Goal: Transaction & Acquisition: Obtain resource

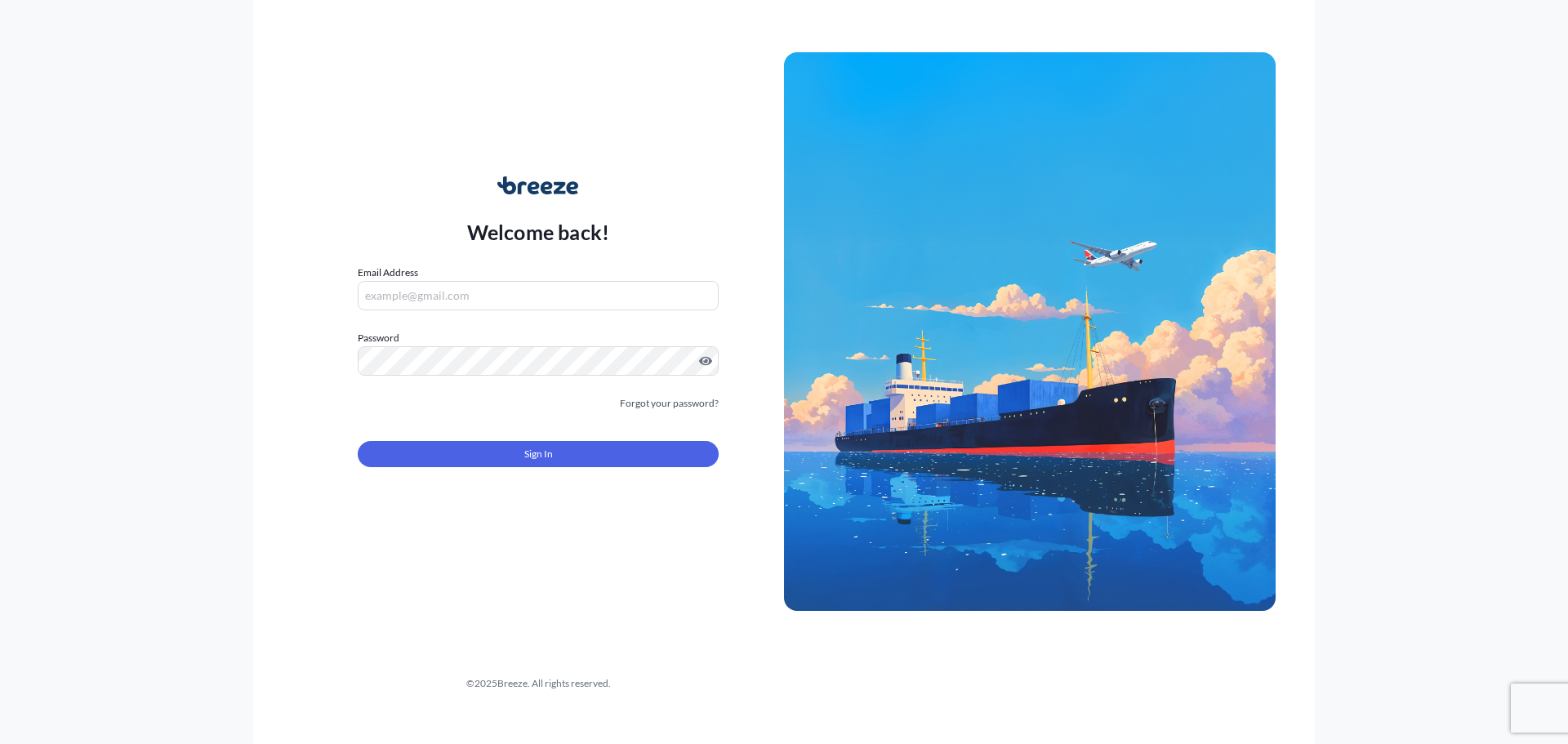
click at [518, 311] on form "Email Address Password Must include: Upper & lower case letters Symbols (!@#$) …" at bounding box center [537, 375] width 361 height 222
click at [510, 306] on input "Email Address" at bounding box center [537, 296] width 361 height 30
type input "[PERSON_NAME][EMAIL_ADDRESS][PERSON_NAME][DOMAIN_NAME]"
click at [499, 457] on button "Sign In" at bounding box center [537, 453] width 361 height 26
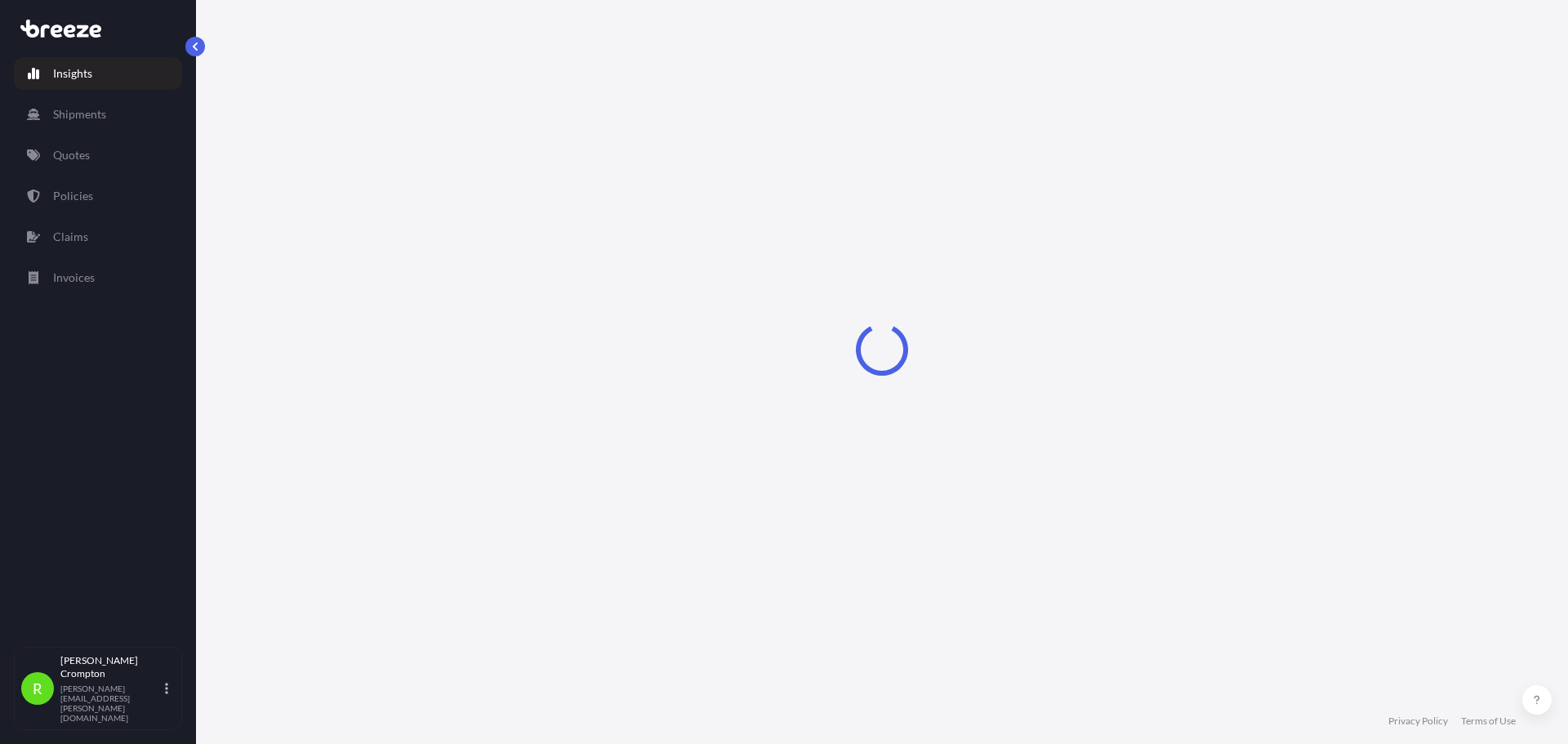
select select "2025"
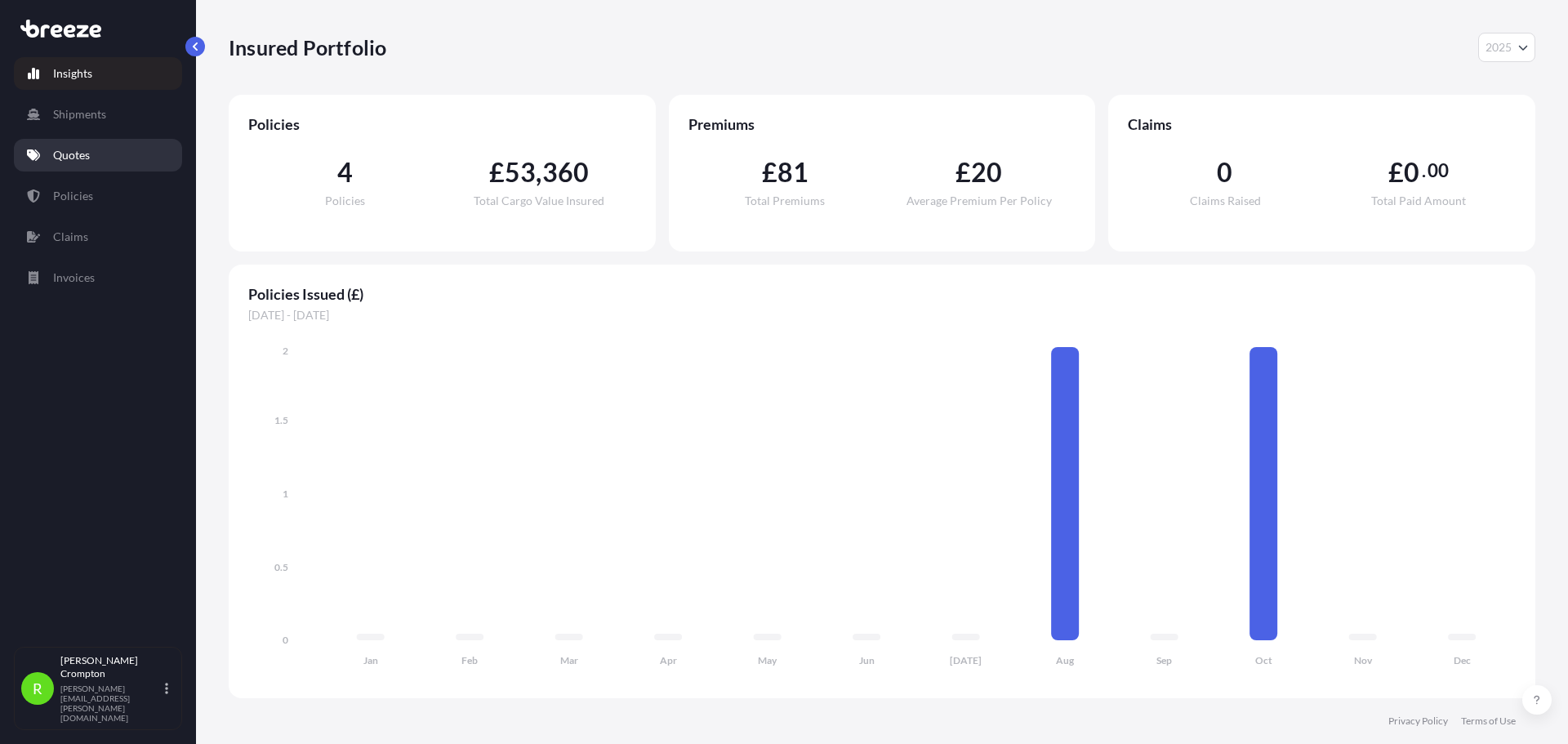
click at [111, 150] on link "Quotes" at bounding box center [97, 155] width 168 height 33
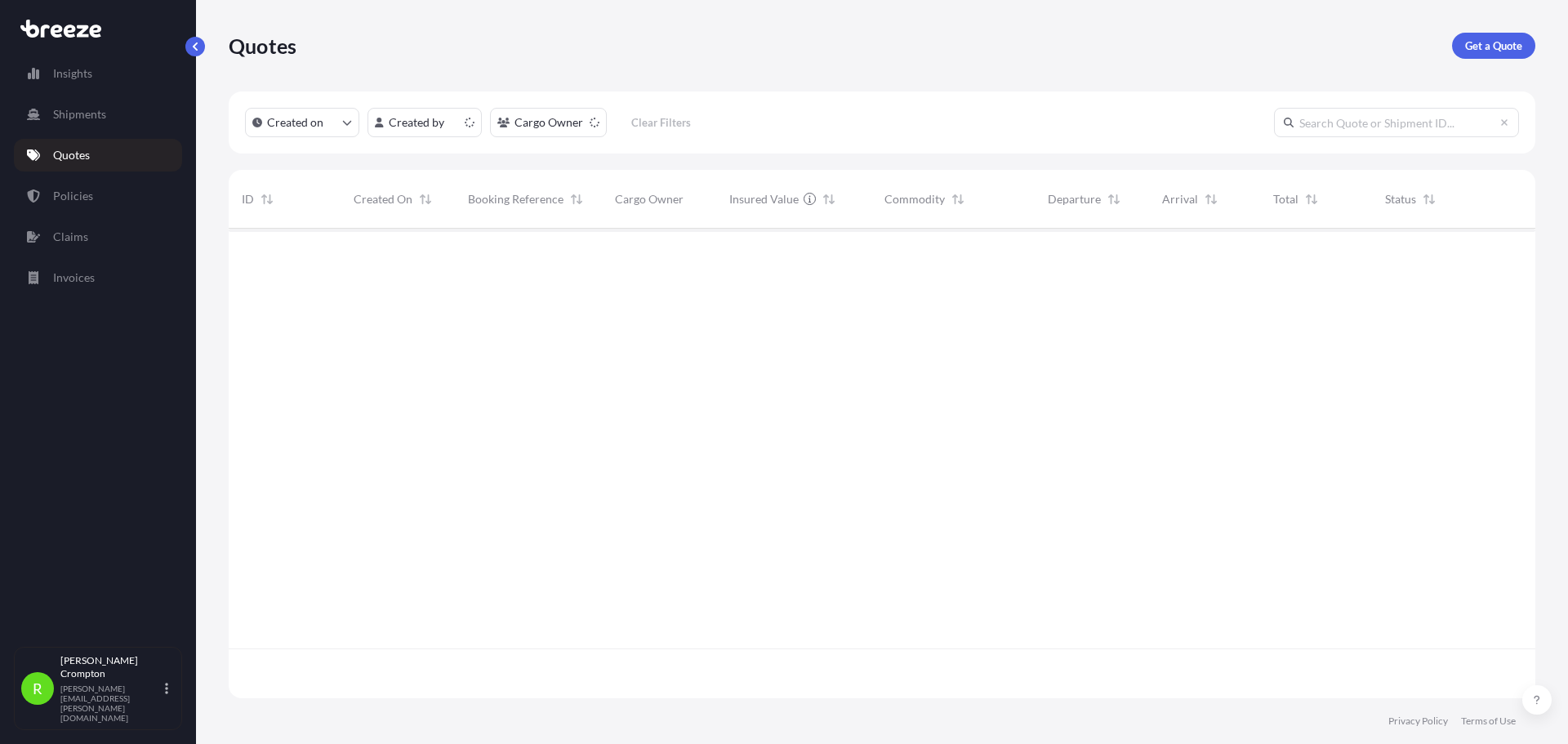
scroll to position [466, 1294]
click at [1487, 41] on p "Get a Quote" at bounding box center [1494, 45] width 57 height 16
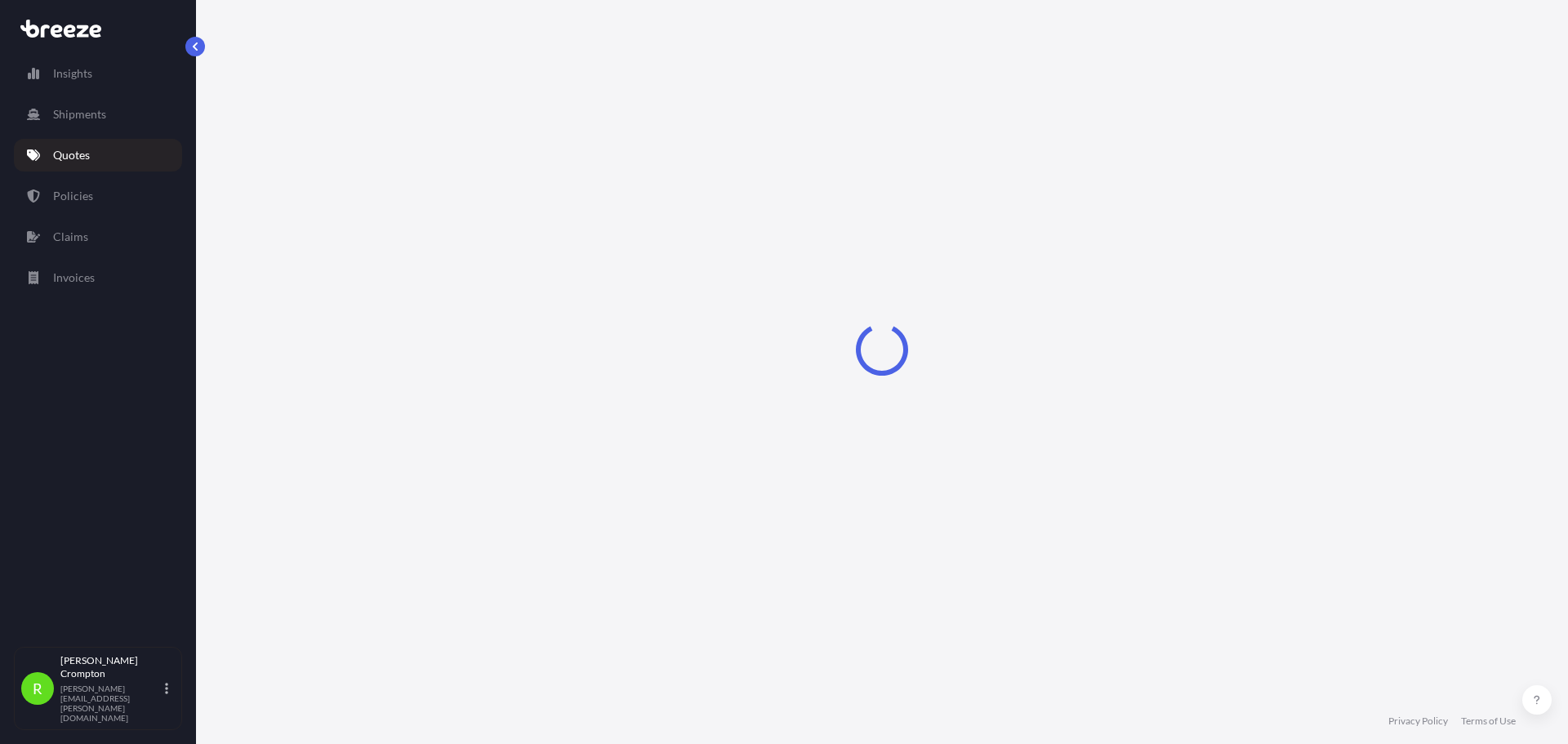
select select "Road"
select select "Sea"
select select "1"
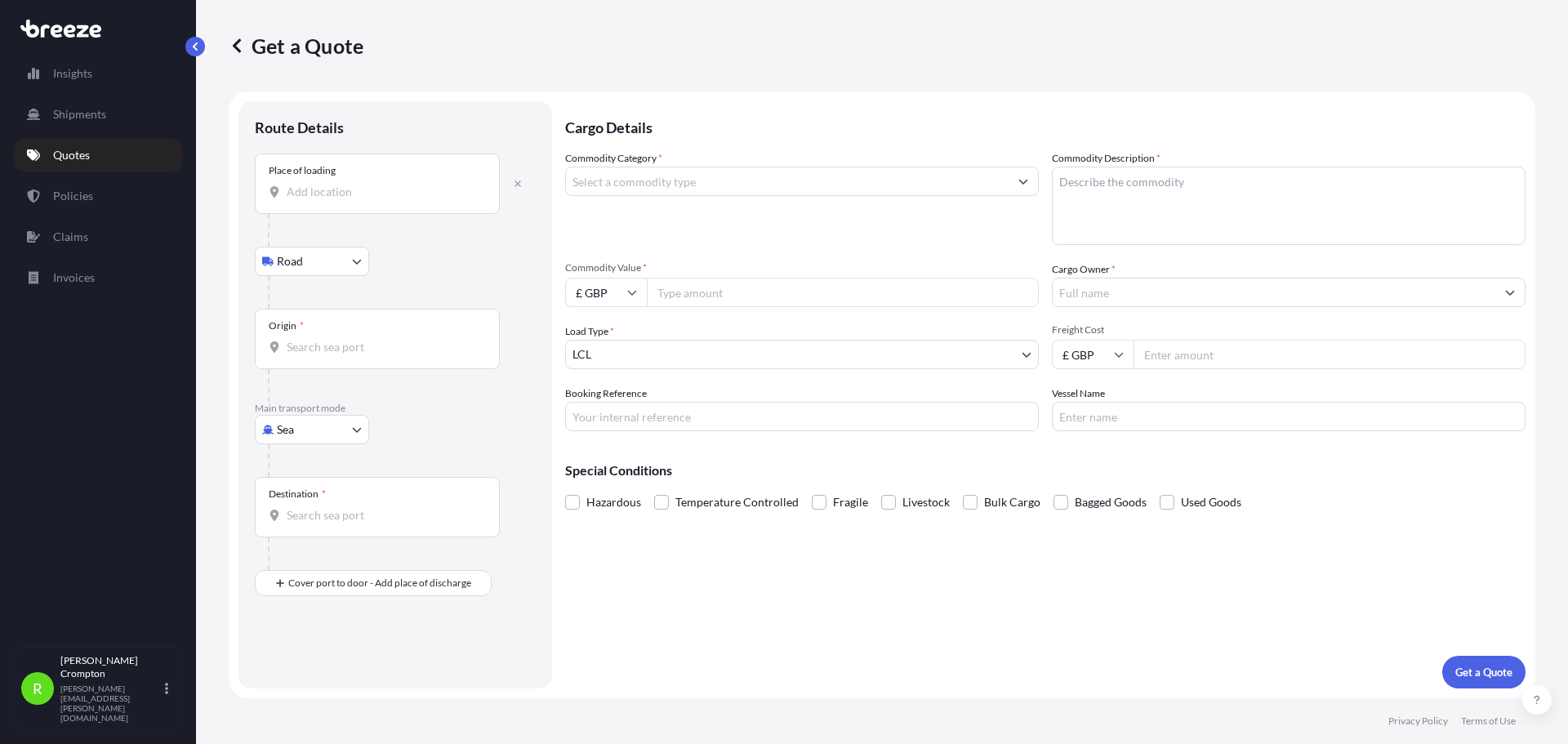
click at [340, 189] on input "Place of loading" at bounding box center [383, 191] width 193 height 16
paste input "UB7 0LJ"
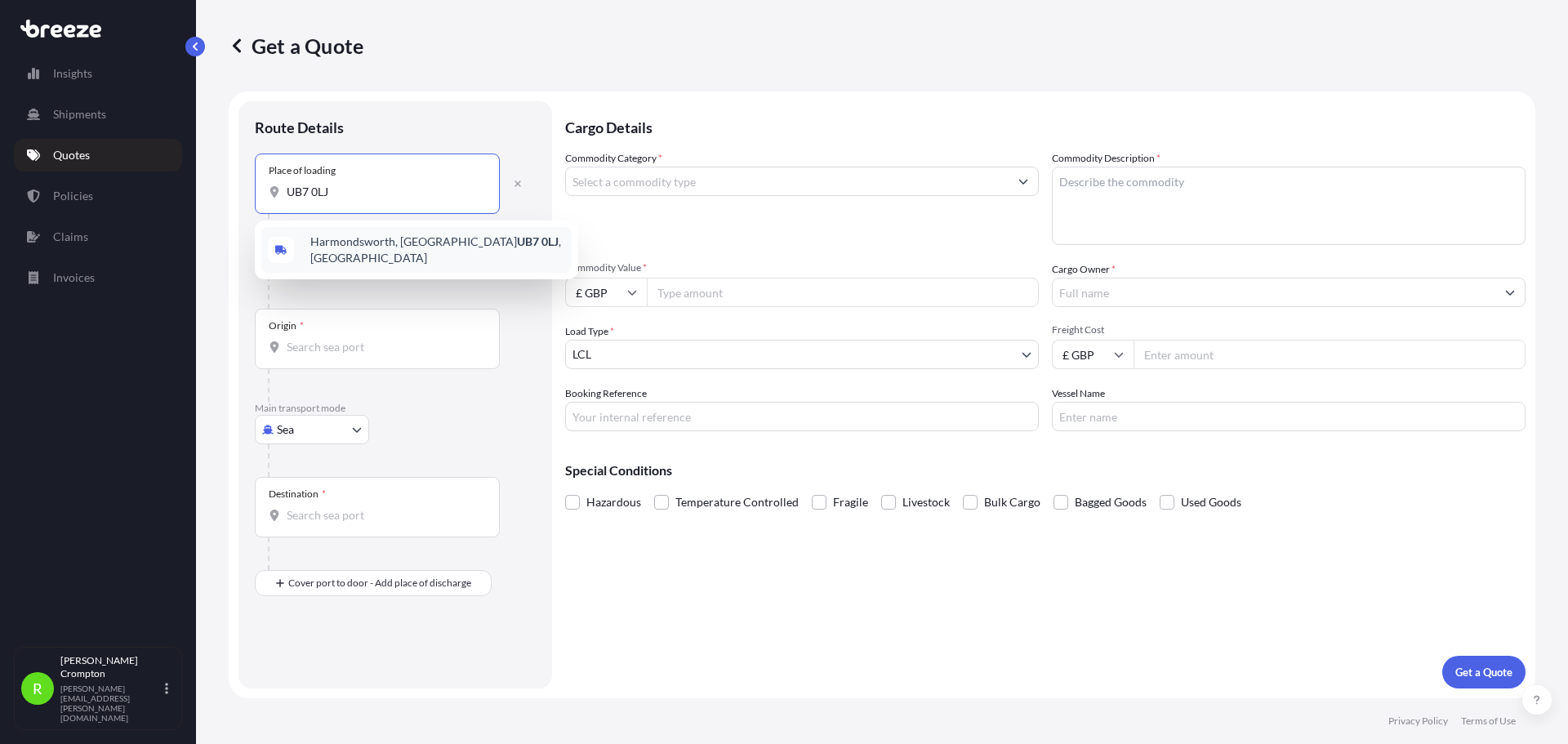
click at [338, 247] on span "[STREET_ADDRESS]" at bounding box center [438, 249] width 255 height 33
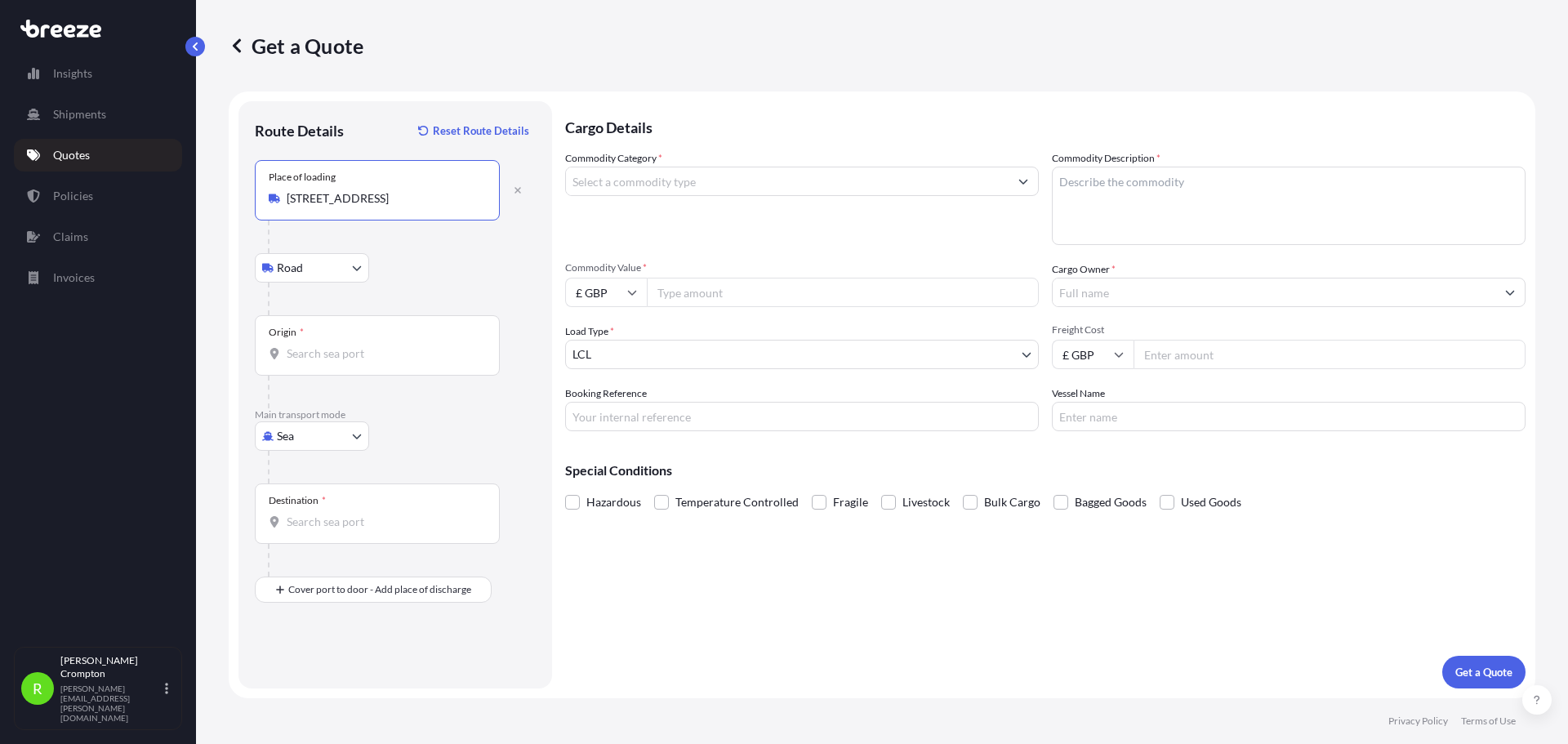
type input "[STREET_ADDRESS]"
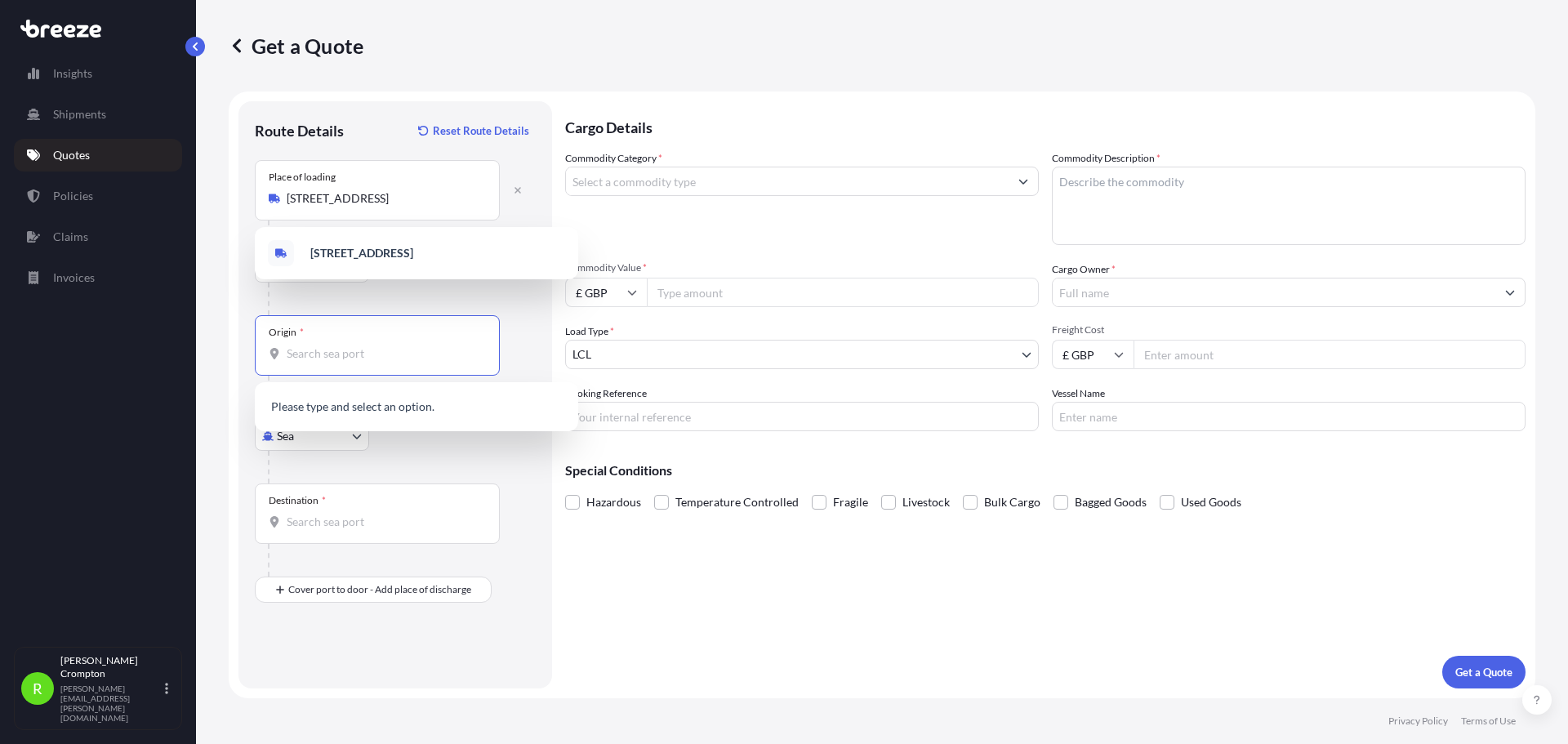
click at [305, 354] on input "Origin *" at bounding box center [383, 353] width 193 height 16
paste input "1119 NS Schiphol-Rijk"
type input "1119 NS Schiphol-Rijk"
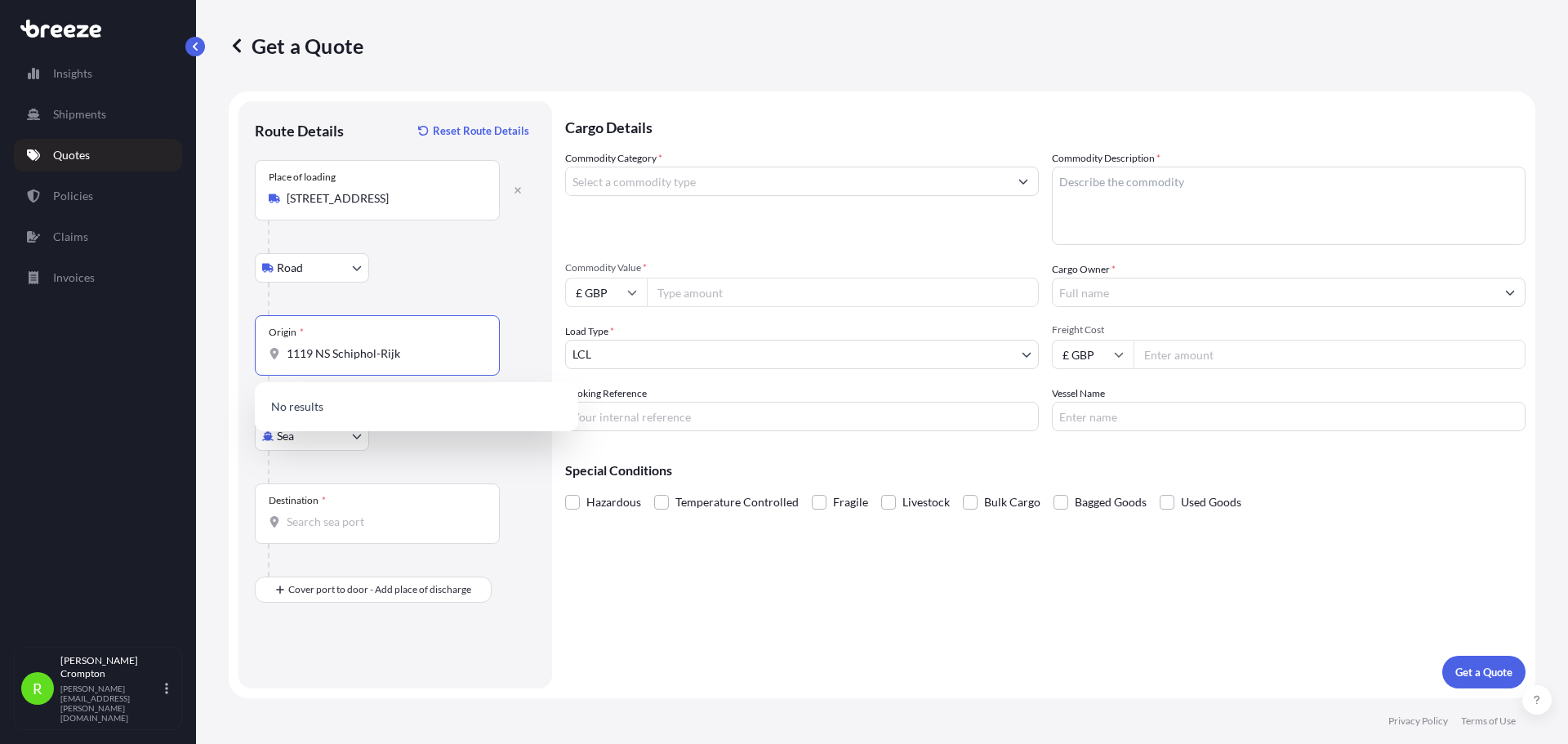
drag, startPoint x: 400, startPoint y: 358, endPoint x: 193, endPoint y: 358, distance: 207.0
click at [193, 358] on div "Insights Shipments Quotes Policies Claims Invoices R [PERSON_NAME] [PERSON_NAME…" at bounding box center [784, 372] width 1568 height 744
click at [331, 437] on body "1 option available. 0 options available. Insights Shipments Quotes Policies Cla…" at bounding box center [784, 372] width 1568 height 744
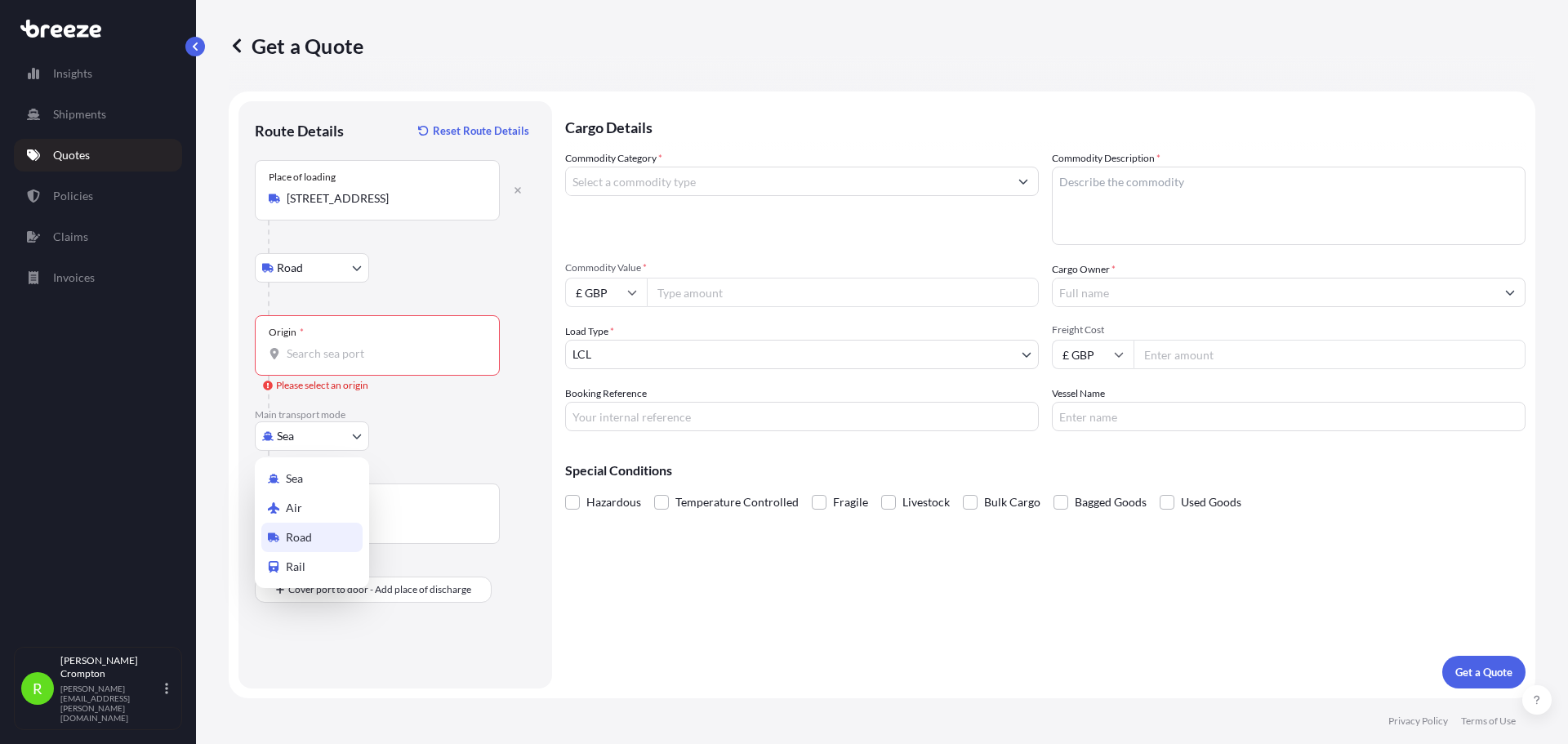
click at [302, 539] on span "Road" at bounding box center [298, 536] width 26 height 16
select select "Road"
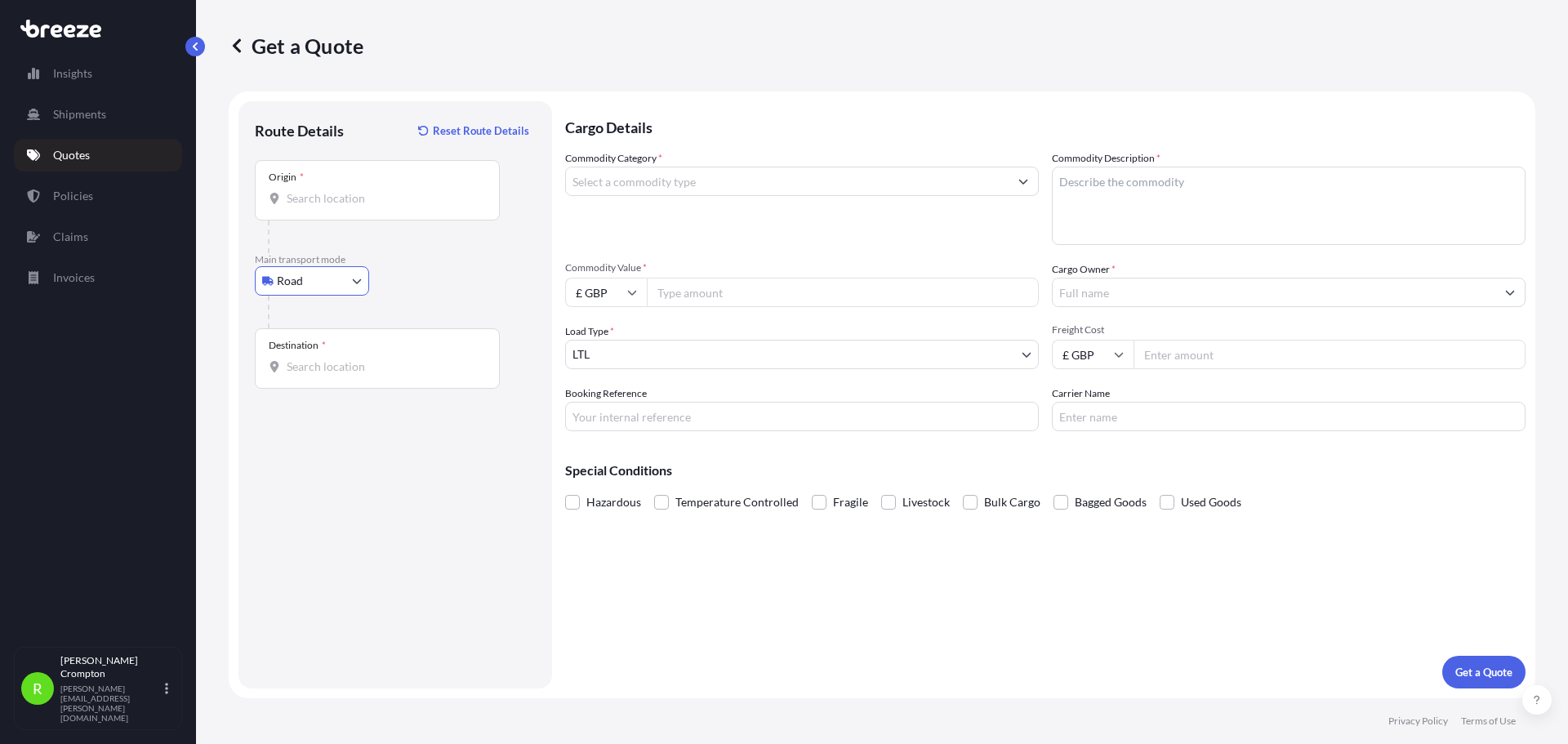
click at [325, 361] on input "Destination *" at bounding box center [383, 366] width 193 height 16
paste input "1119 NS Schiphol-Rijk"
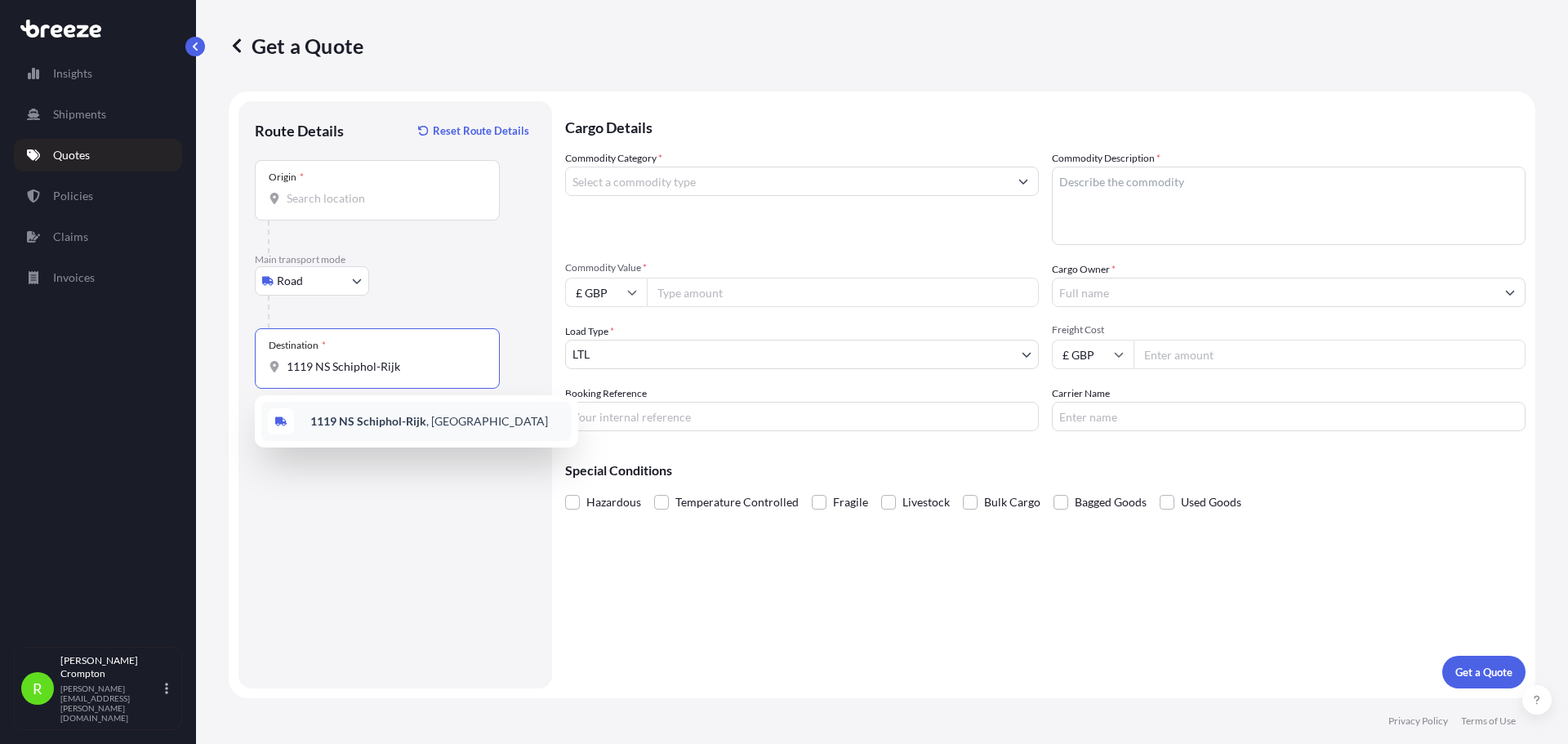
click at [385, 422] on b "1119 NS Schiphol-Rijk" at bounding box center [368, 421] width 116 height 14
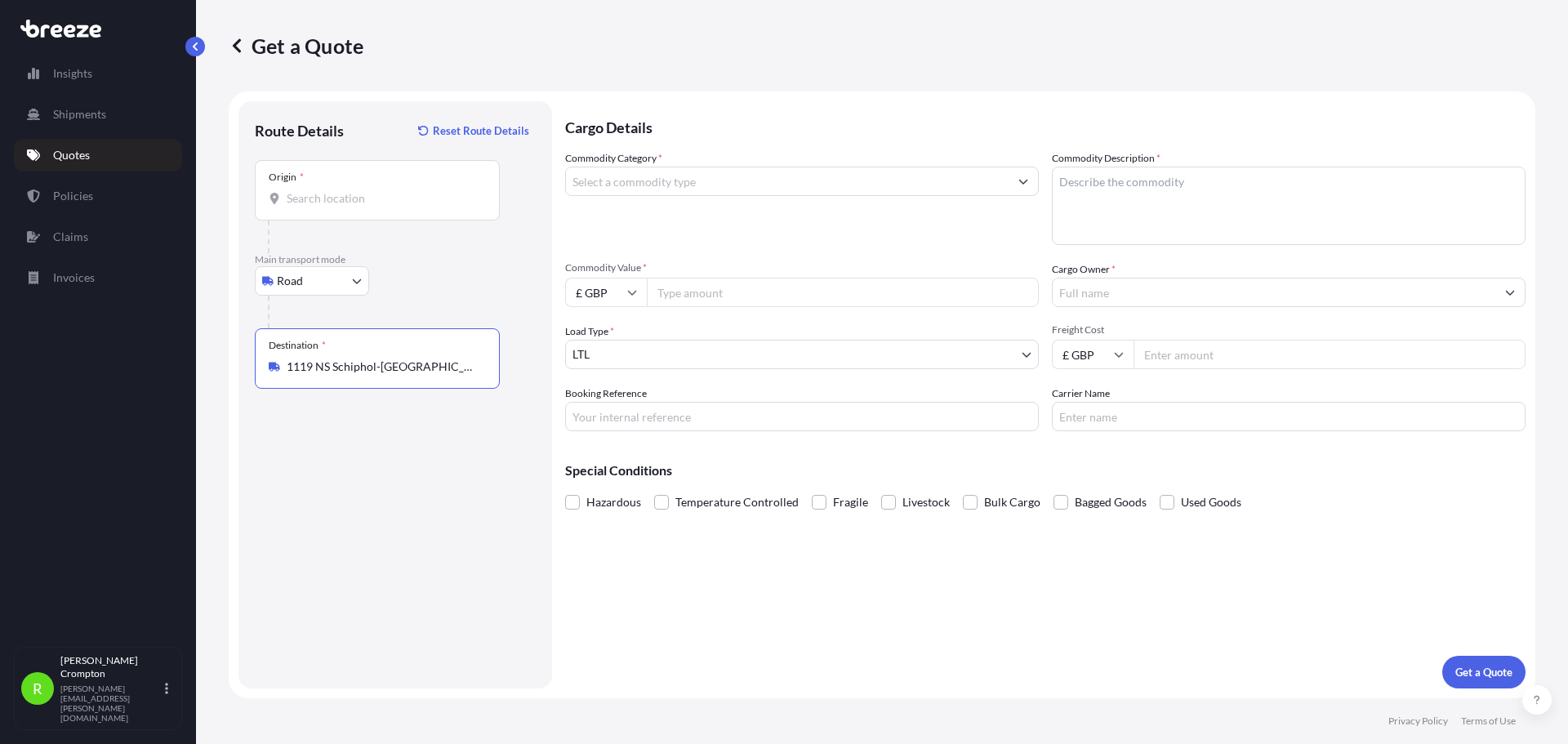
type input "1119 NS Schiphol-[GEOGRAPHIC_DATA], [GEOGRAPHIC_DATA]"
click at [326, 198] on input "Origin *" at bounding box center [383, 198] width 193 height 16
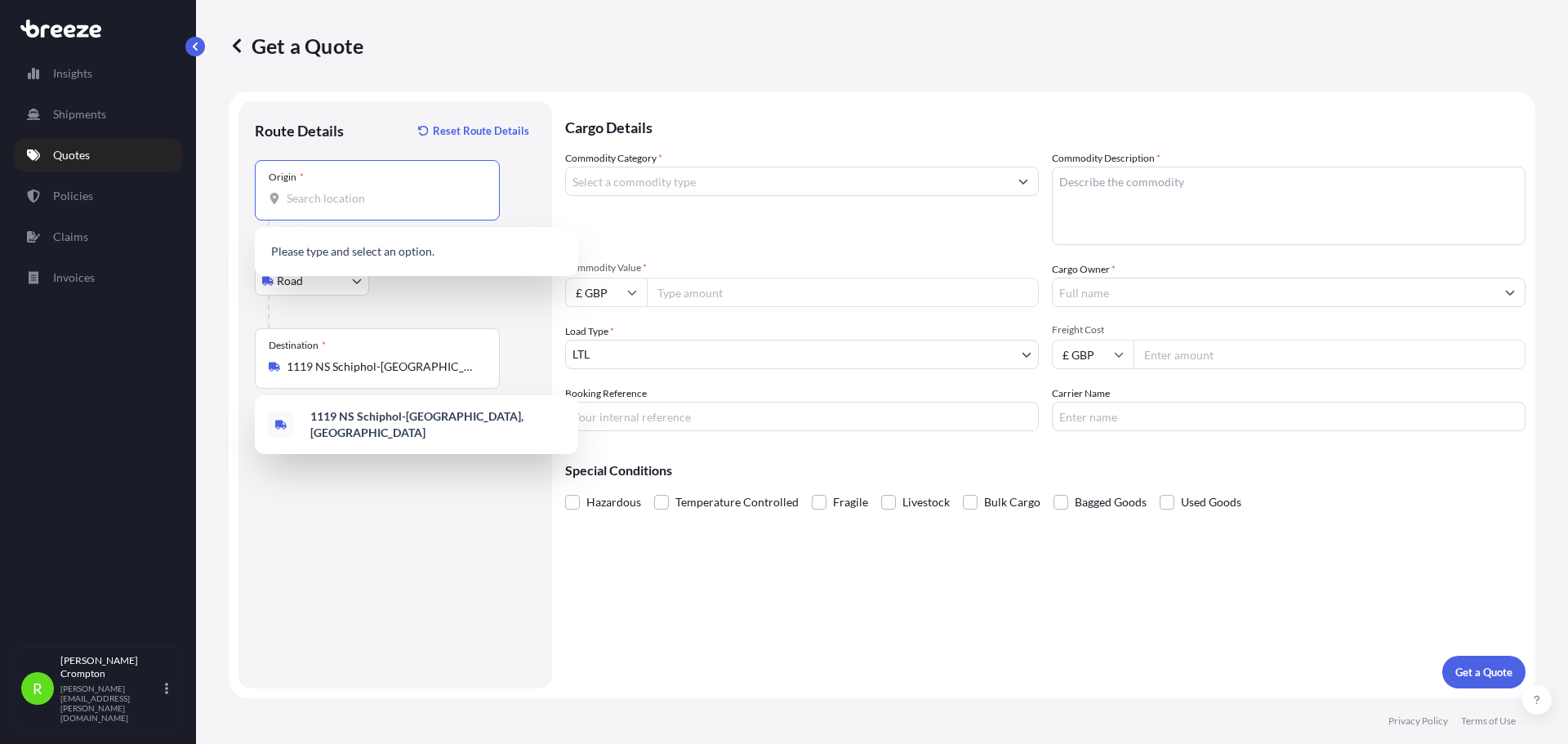
paste input "UB7 0LJ"
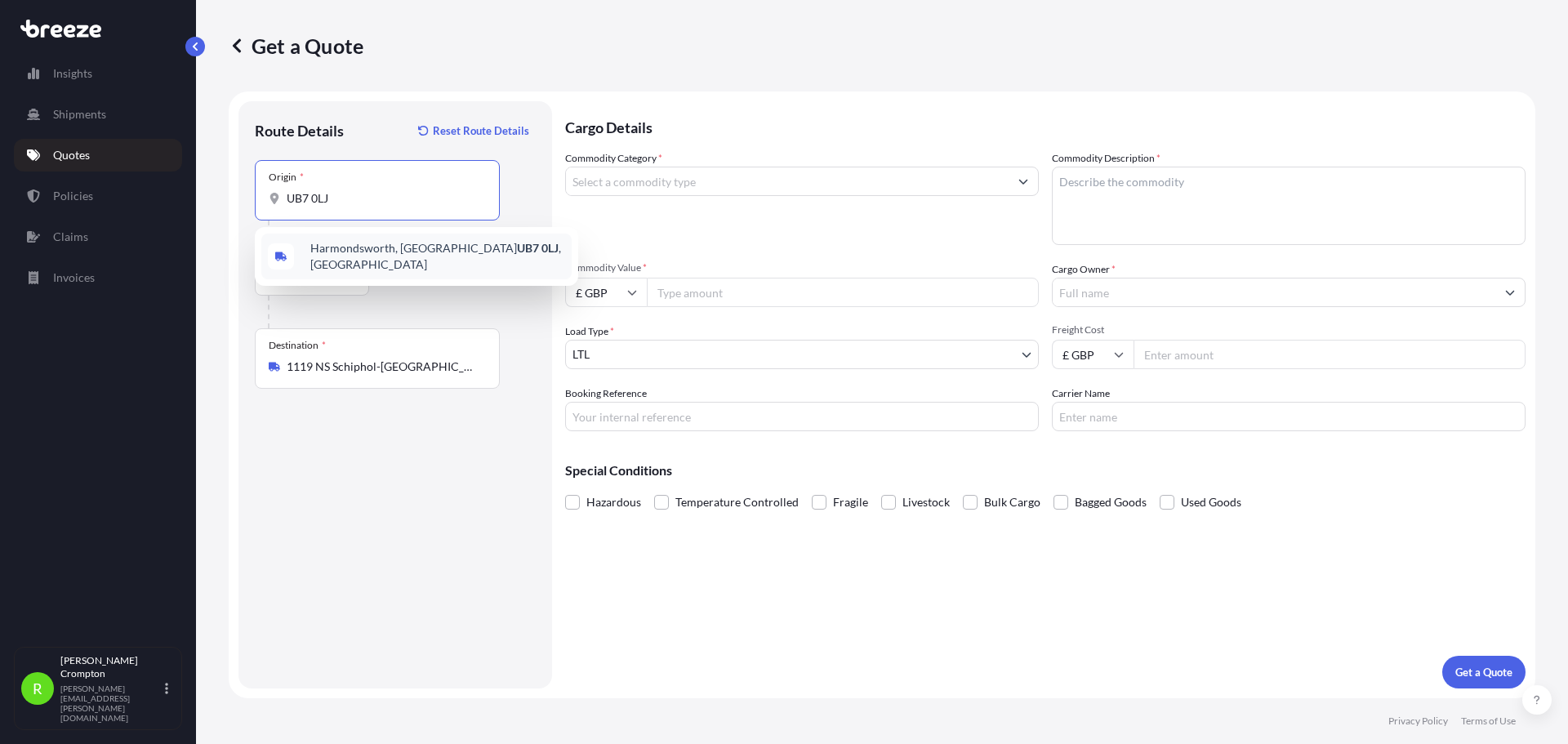
click at [330, 252] on span "[STREET_ADDRESS]" at bounding box center [438, 256] width 255 height 33
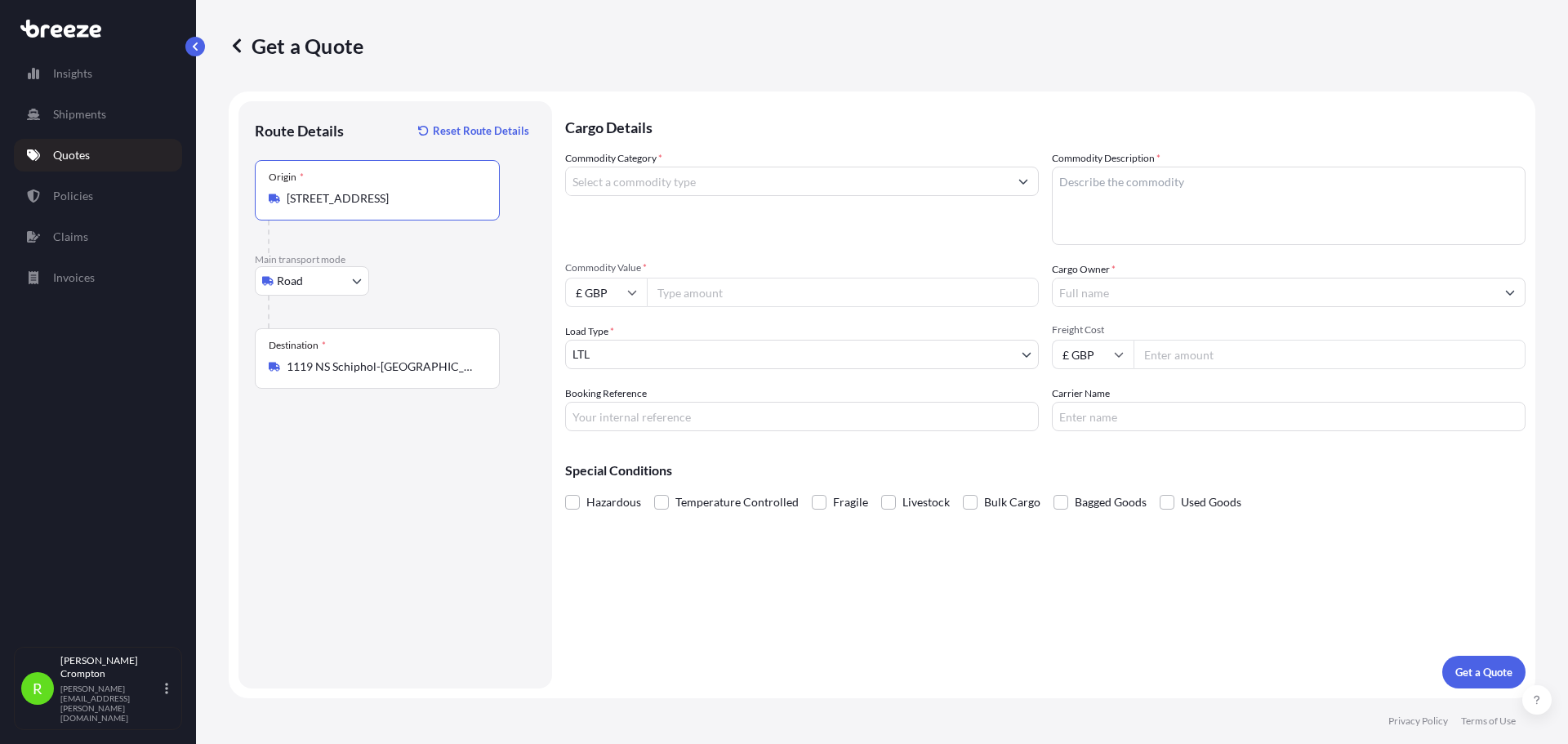
type input "[STREET_ADDRESS]"
click at [607, 192] on input "Commodity Category *" at bounding box center [787, 181] width 443 height 30
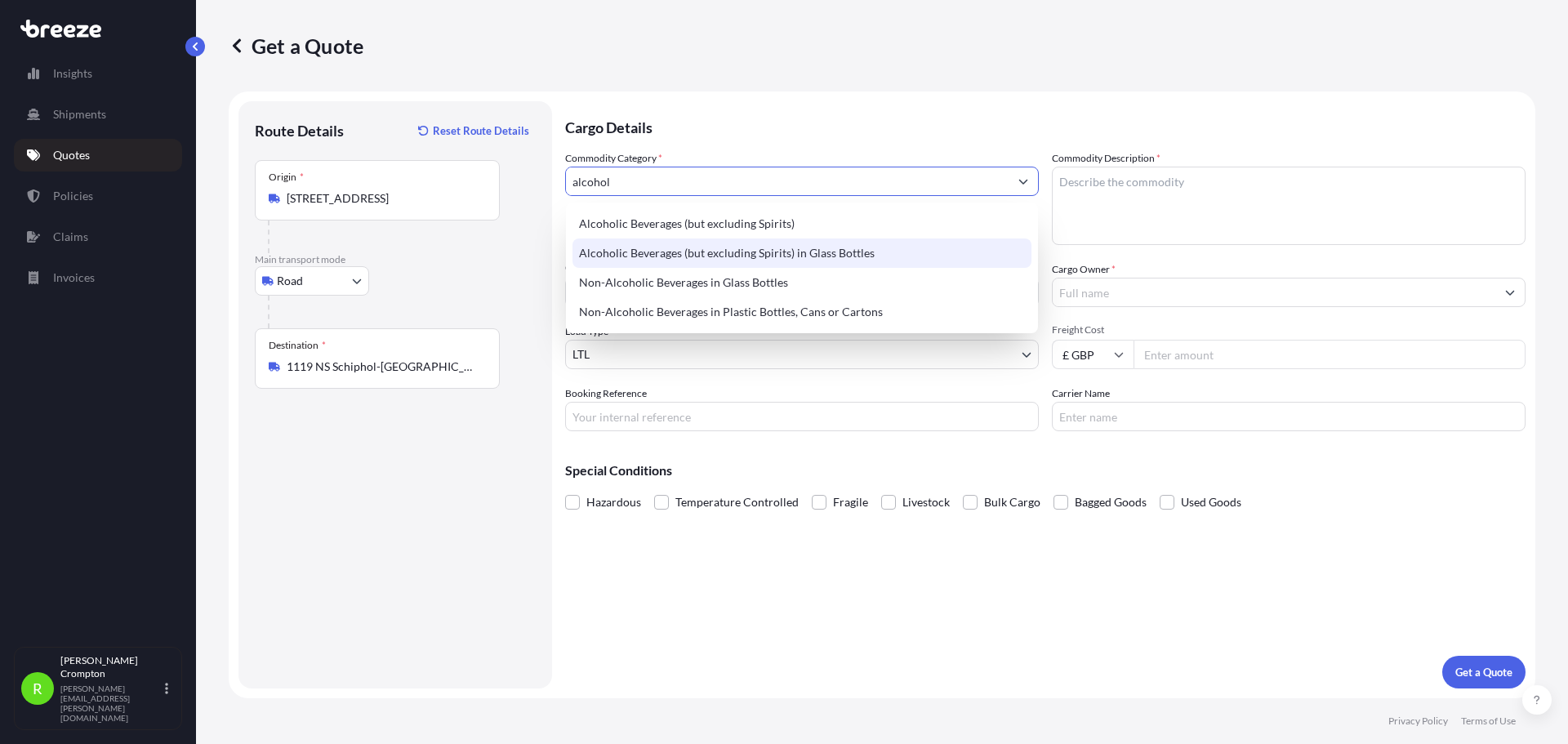
click at [672, 257] on div "Alcoholic Beverages (but excluding Spirits) in Glass Bottles" at bounding box center [802, 253] width 459 height 30
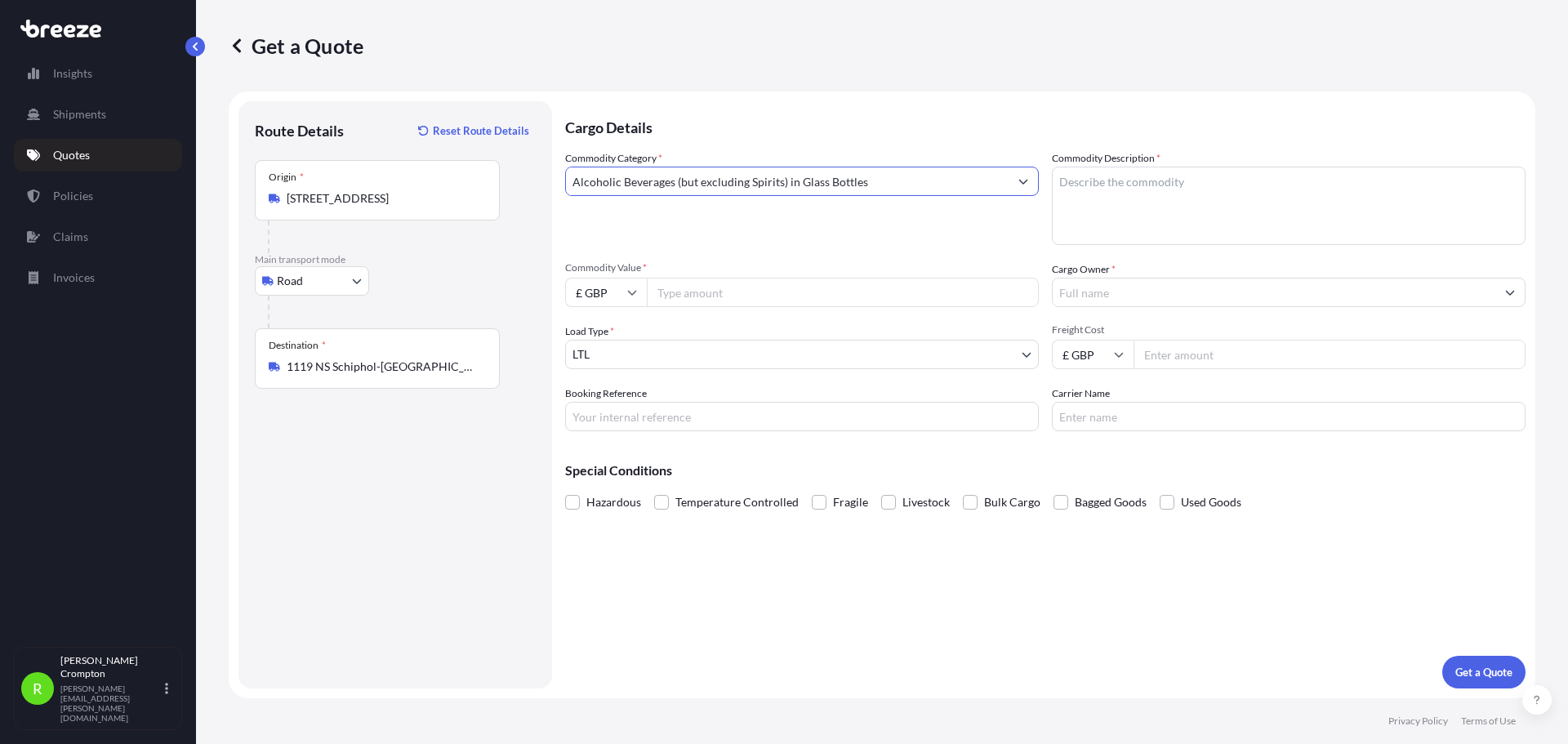
type input "Alcoholic Beverages (but excluding Spirits) in Glass Bottles"
click at [1169, 191] on textarea "Commodity Description *" at bounding box center [1288, 205] width 474 height 79
paste textarea "FLYING FAIRY" BRAND [PERSON_NAME]"
type textarea "FLYING FAIRY" BRAND [PERSON_NAME]"
click at [690, 295] on input "Commodity Value *" at bounding box center [843, 292] width 392 height 30
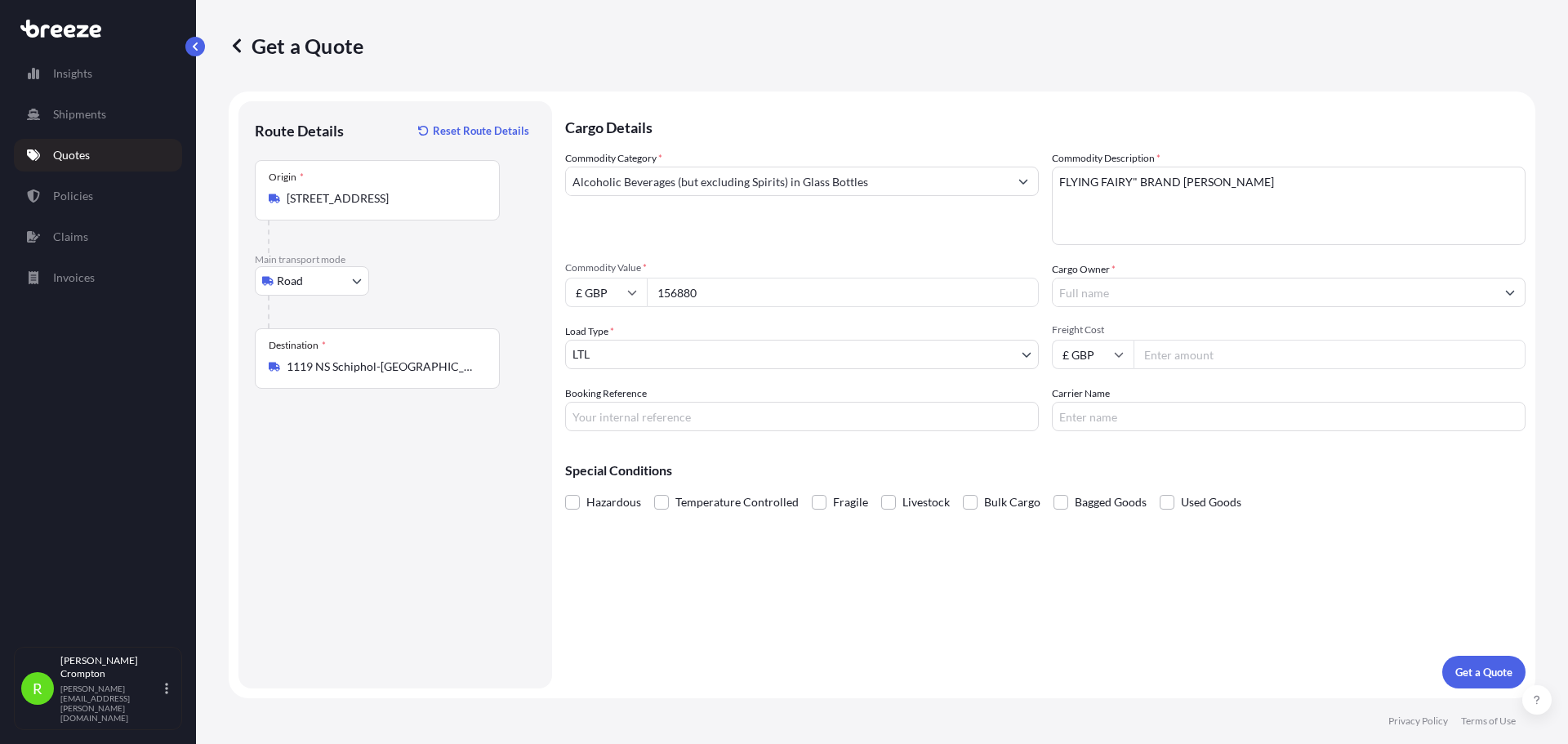
type input "156880"
click at [644, 298] on input "£ GBP" at bounding box center [606, 292] width 82 height 30
click at [615, 402] on div "$ USD" at bounding box center [606, 405] width 68 height 31
type input "$ USD"
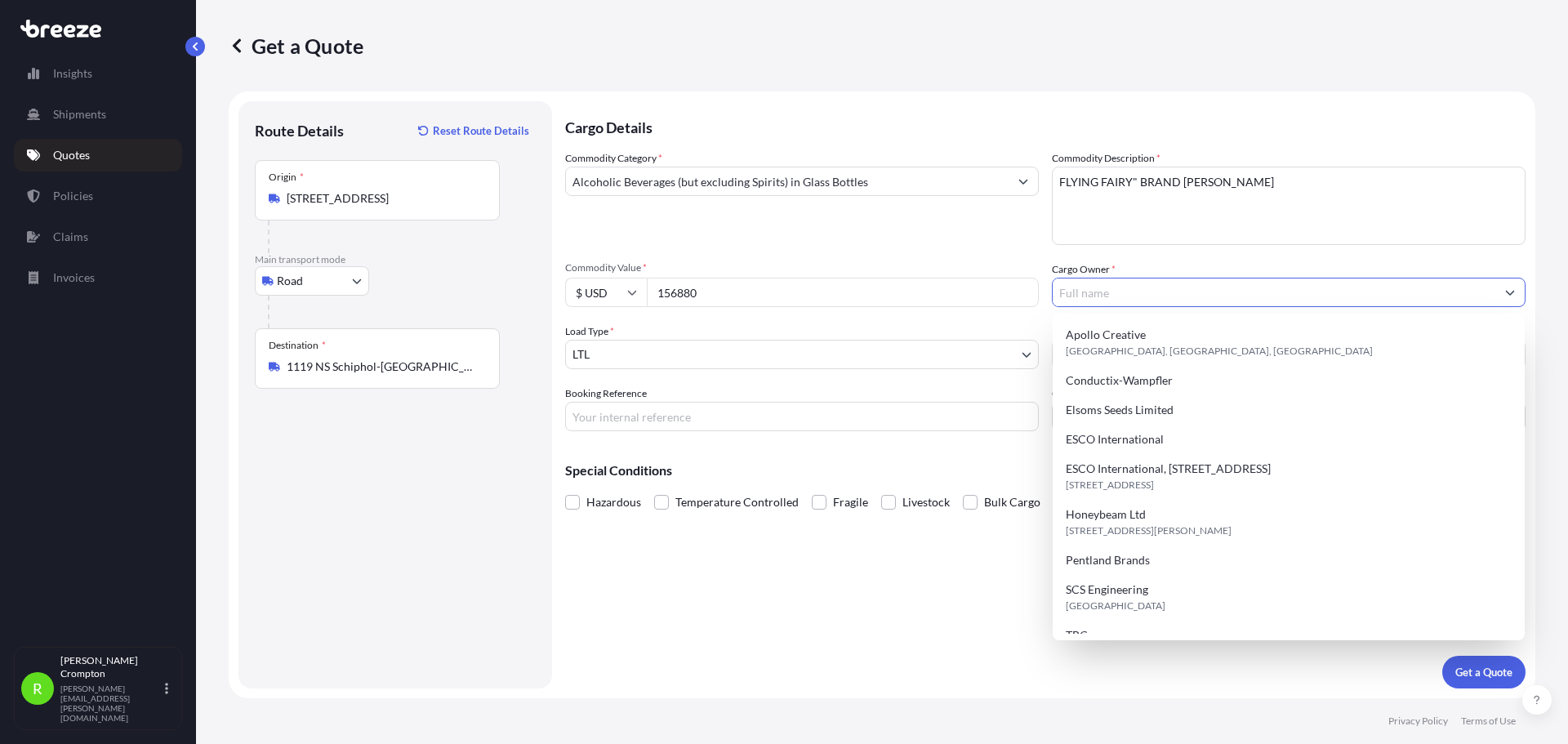
click at [1106, 296] on input "Cargo Owner *" at bounding box center [1274, 292] width 443 height 30
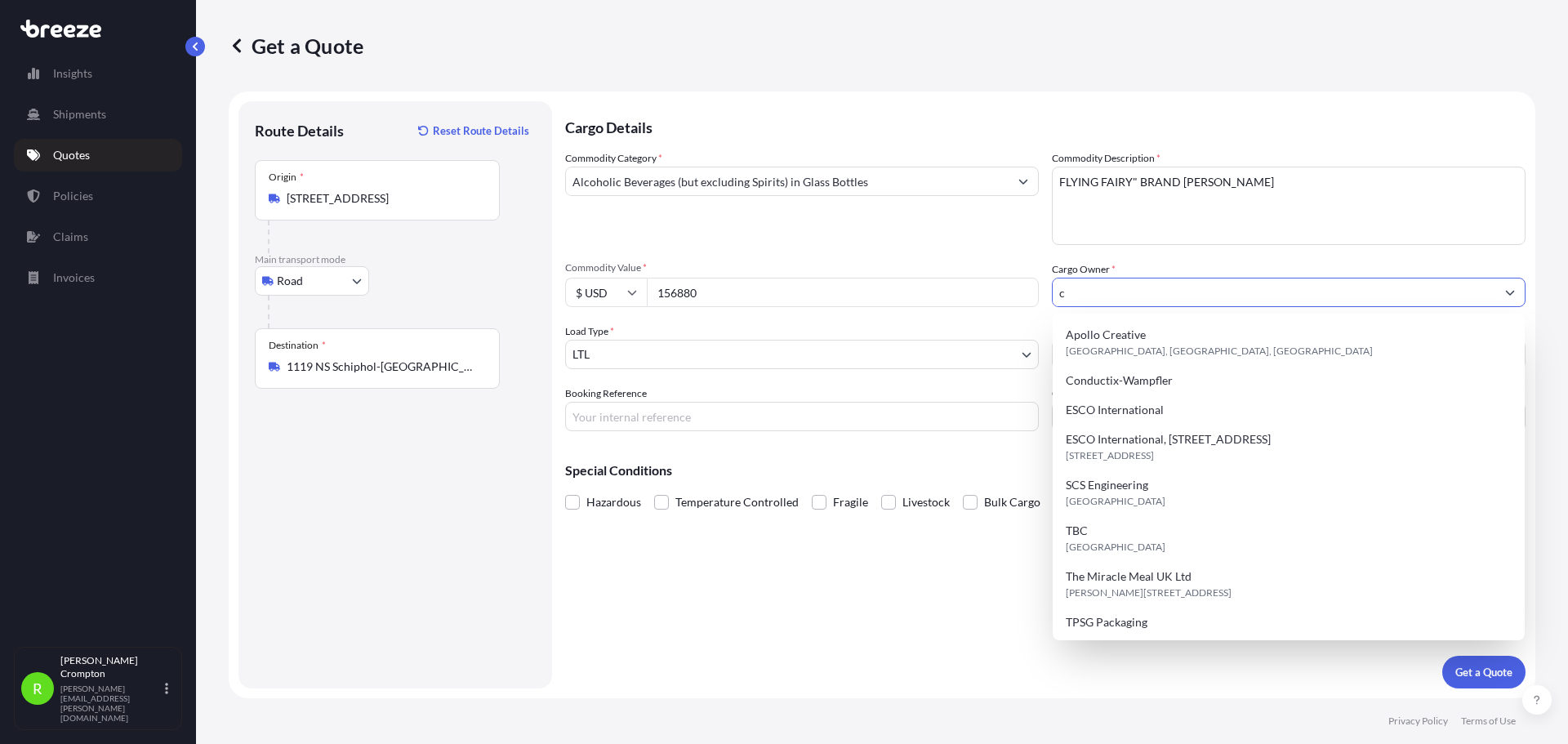
type input "ca"
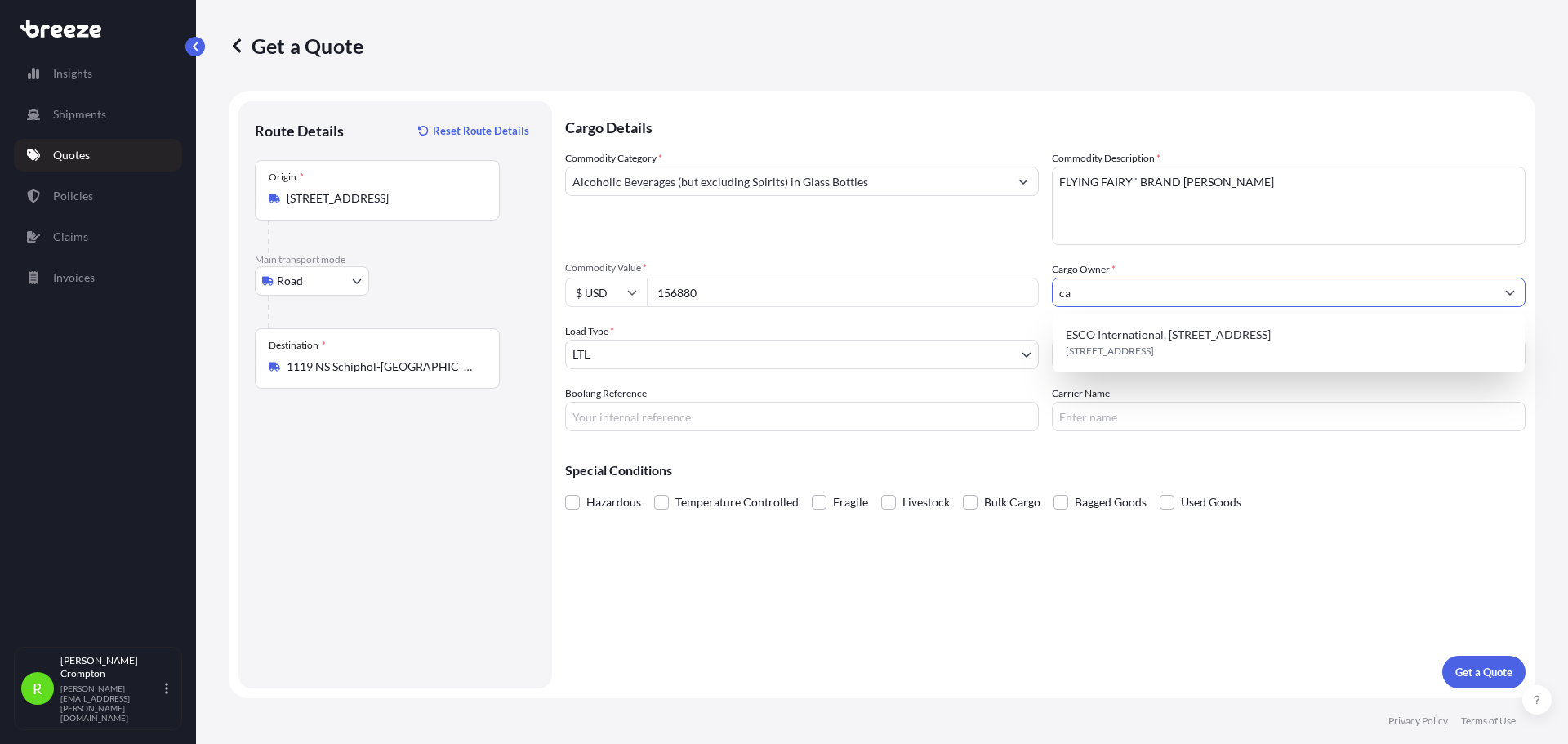
drag, startPoint x: 1087, startPoint y: 295, endPoint x: 986, endPoint y: 287, distance: 101.3
click at [986, 287] on div "Commodity Category * Alcoholic Beverages (but excluding Spirits) in Glass Bottl…" at bounding box center [1045, 291] width 961 height 281
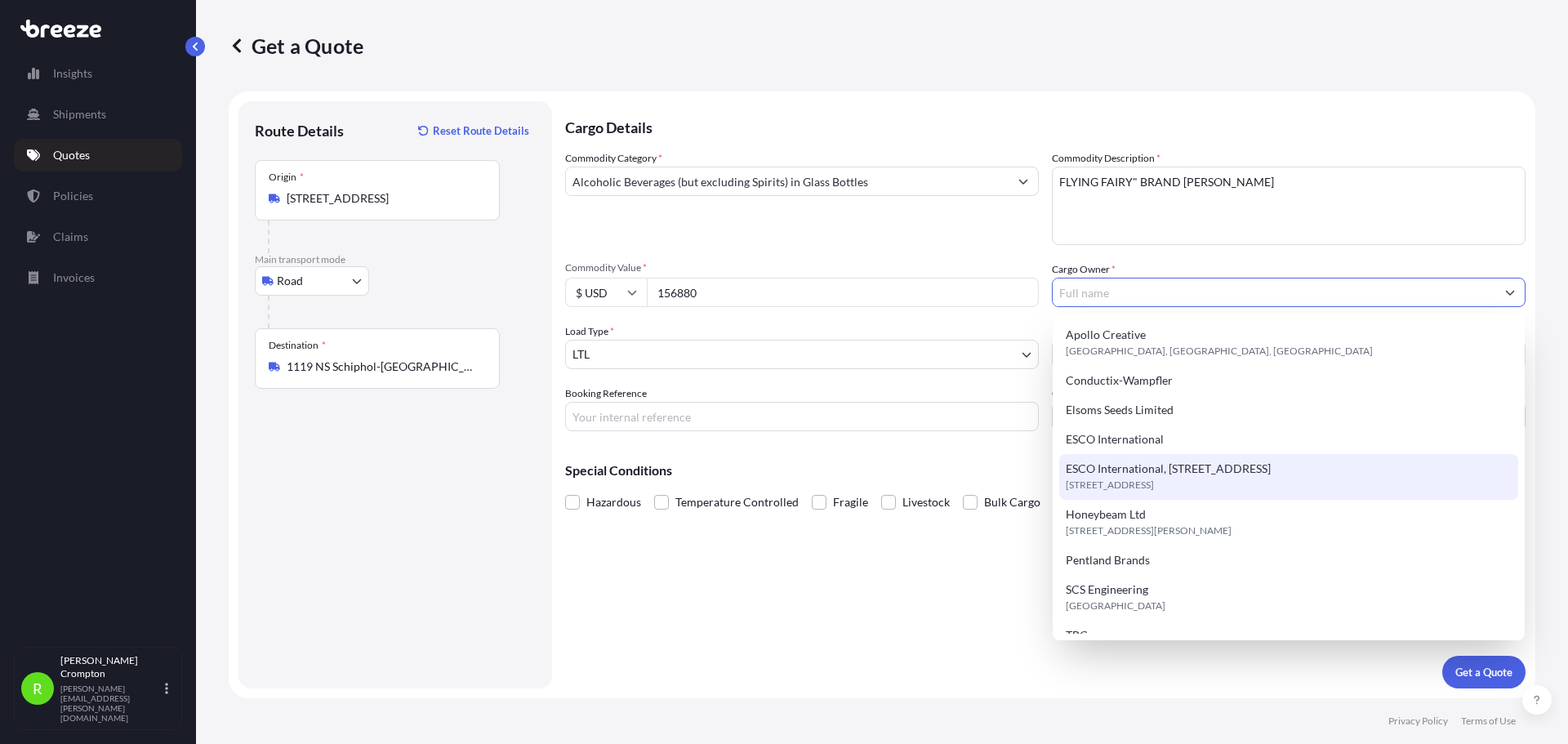
click at [657, 355] on body "Insights Shipments Quotes Policies Claims Invoices R [PERSON_NAME] [PERSON_NAME…" at bounding box center [784, 372] width 1568 height 744
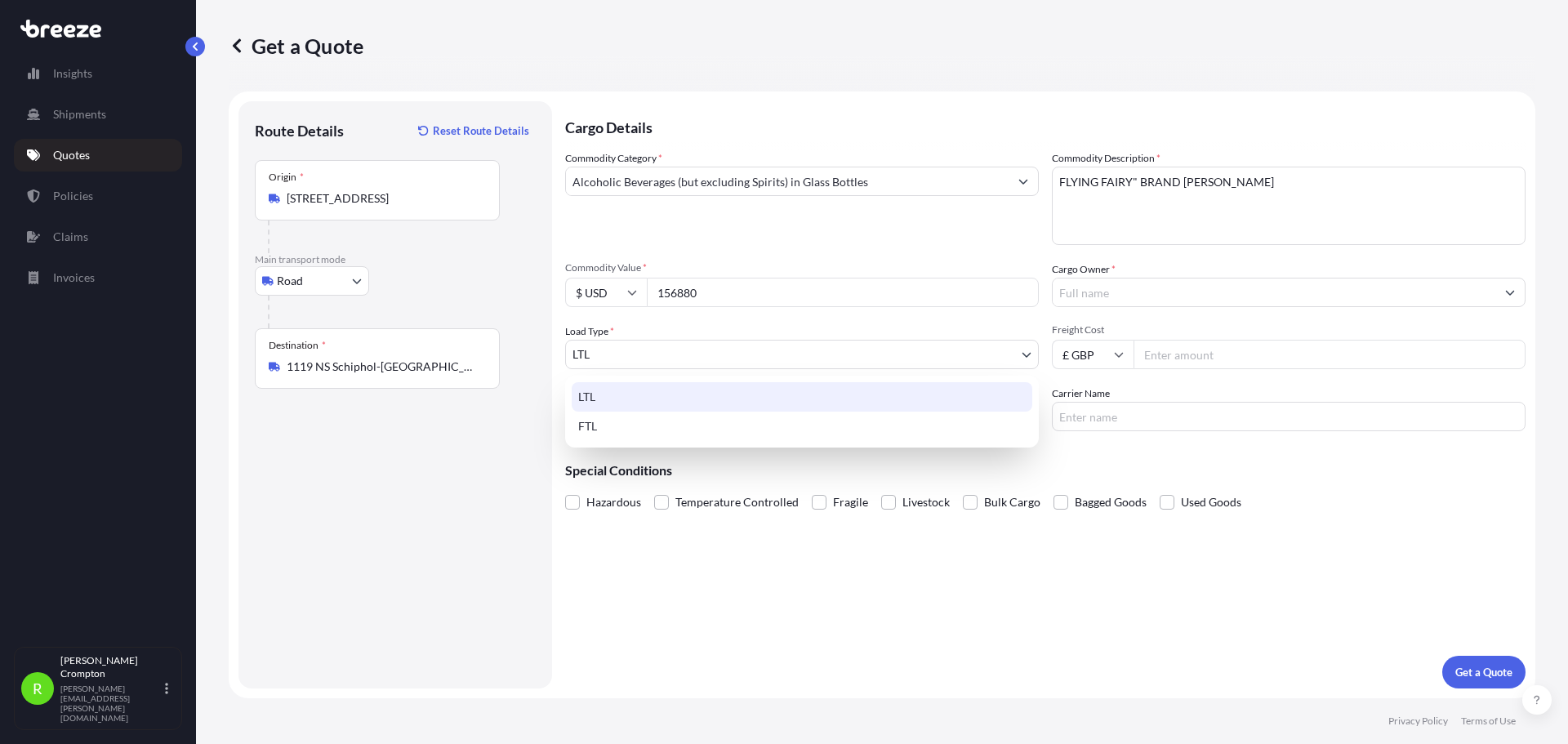
click at [623, 390] on div "LTL" at bounding box center [802, 396] width 460 height 30
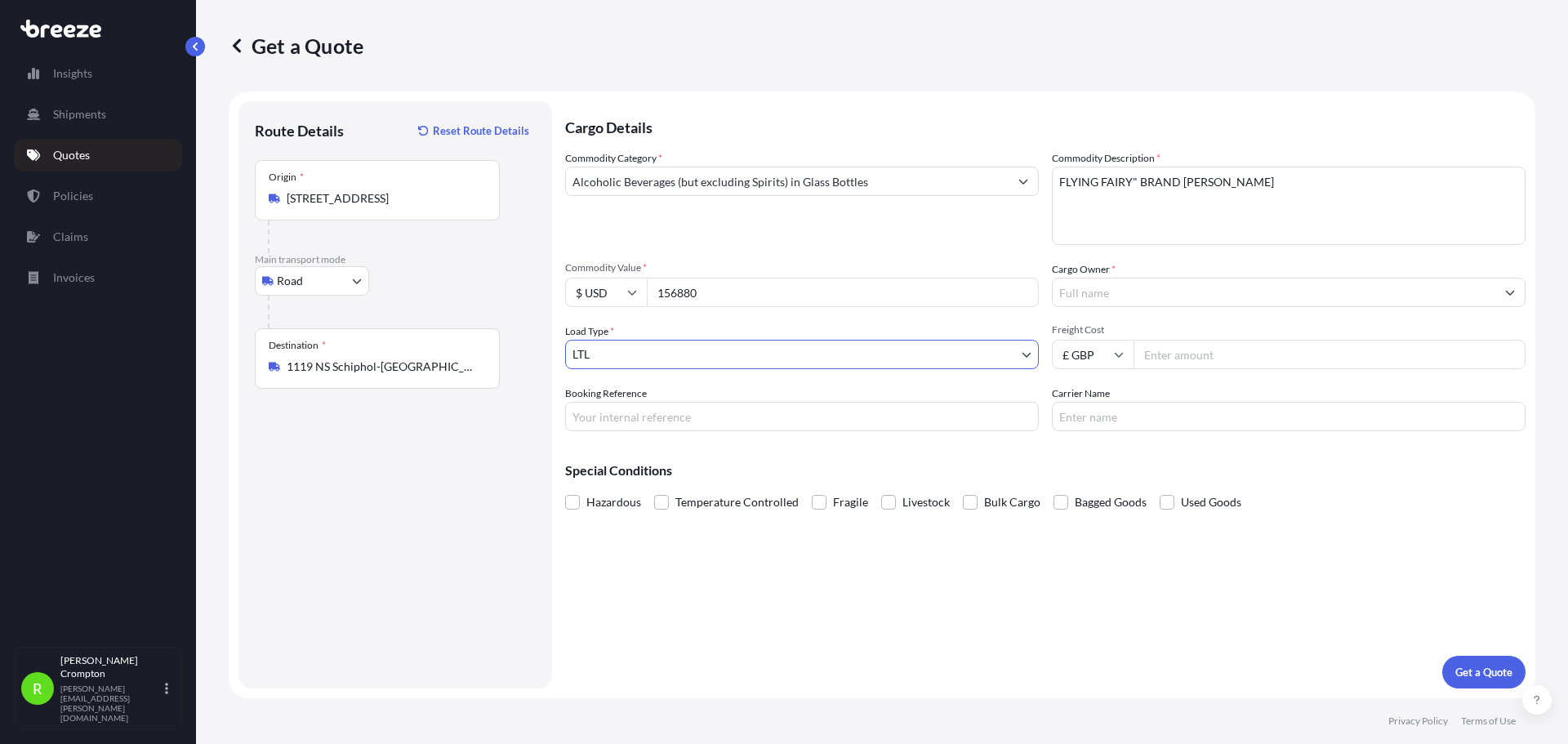
click at [1211, 351] on input "Freight Cost" at bounding box center [1330, 354] width 392 height 30
type input "1100"
click at [1101, 261] on label "Cargo Owner *" at bounding box center [1083, 269] width 63 height 16
click at [1101, 278] on input "Cargo Owner *" at bounding box center [1274, 292] width 443 height 30
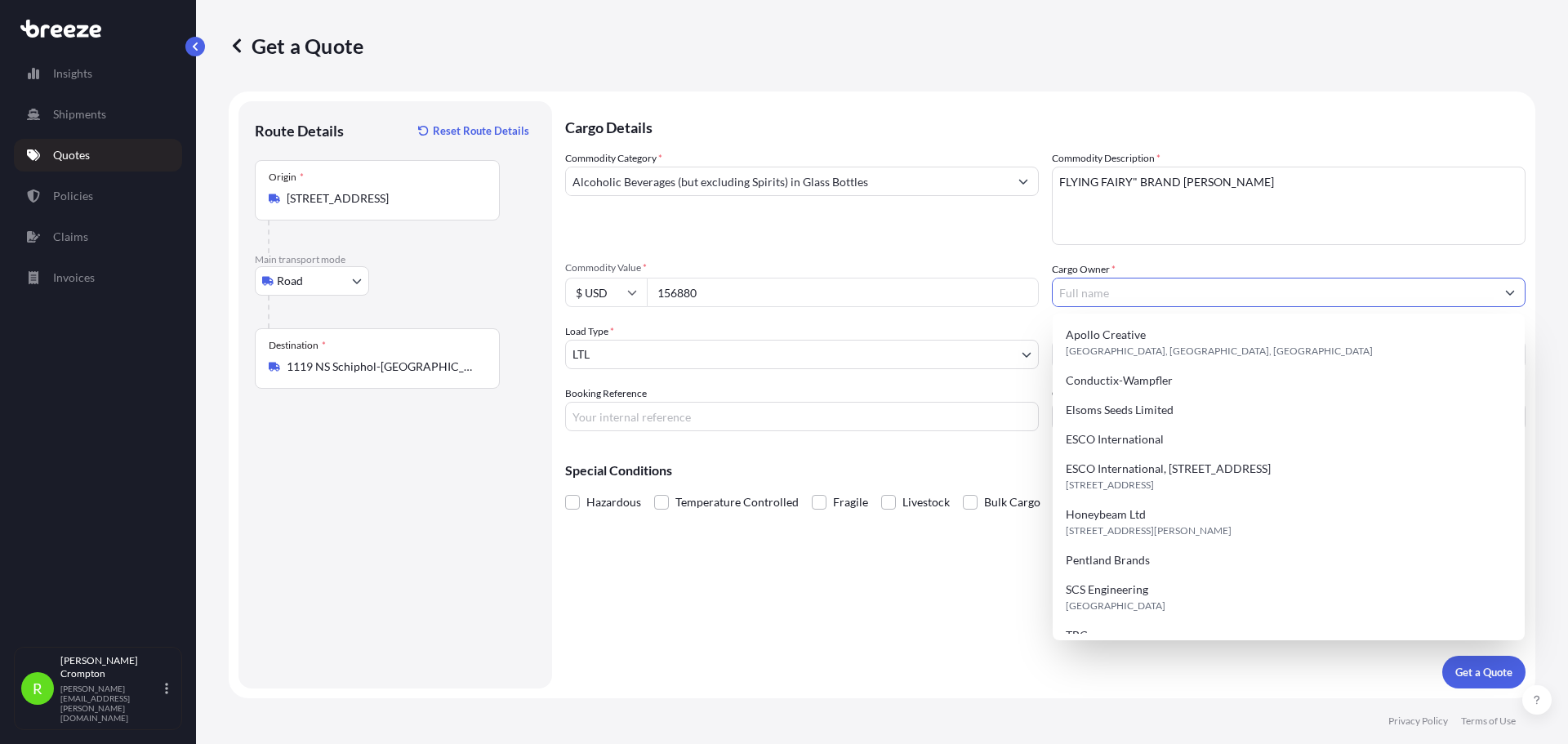
click at [549, 386] on div "Route Details Reset Route Details Place of loading Road Road Rail Origin * [GEO…" at bounding box center [395, 394] width 313 height 587
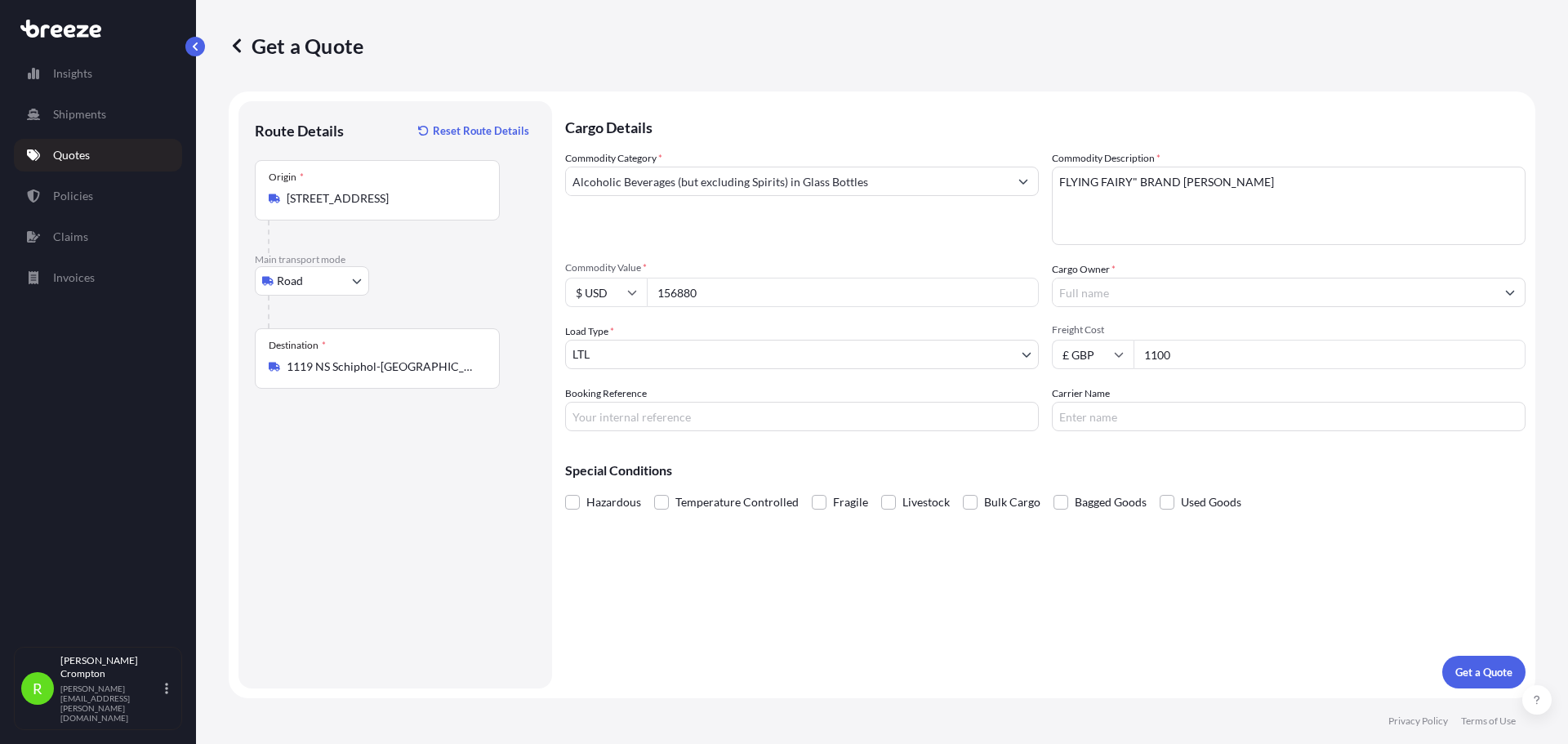
click at [578, 411] on input "Booking Reference" at bounding box center [802, 416] width 474 height 30
click at [612, 426] on div "Cargo Details Commodity Category * Alcoholic Beverages (but excluding Spirits) …" at bounding box center [1045, 394] width 961 height 587
click at [618, 415] on input "Booking Reference" at bounding box center [802, 416] width 474 height 30
paste input "Re: ROAD FREIGHT ALCOHOL UK-DE"
drag, startPoint x: 590, startPoint y: 417, endPoint x: 531, endPoint y: 417, distance: 59.0
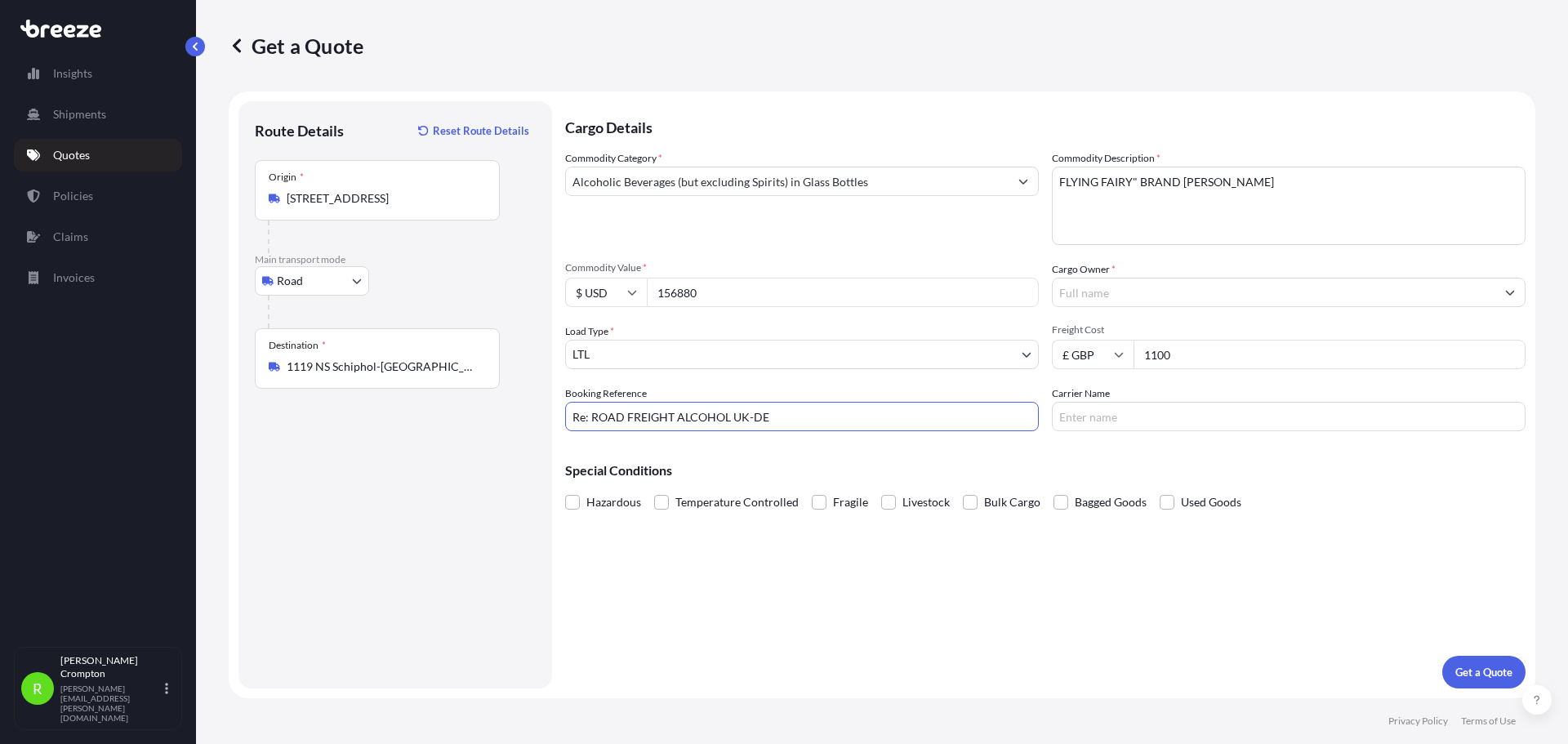
click at [531, 417] on form "Route Details Reset Route Details Place of loading Road Road Rail Origin * [GEO…" at bounding box center [882, 394] width 1307 height 606
type input "ROAD FREIGHT ALCOHOL UK-DE"
click at [1137, 284] on input "Cargo Owner *" at bounding box center [1274, 292] width 443 height 30
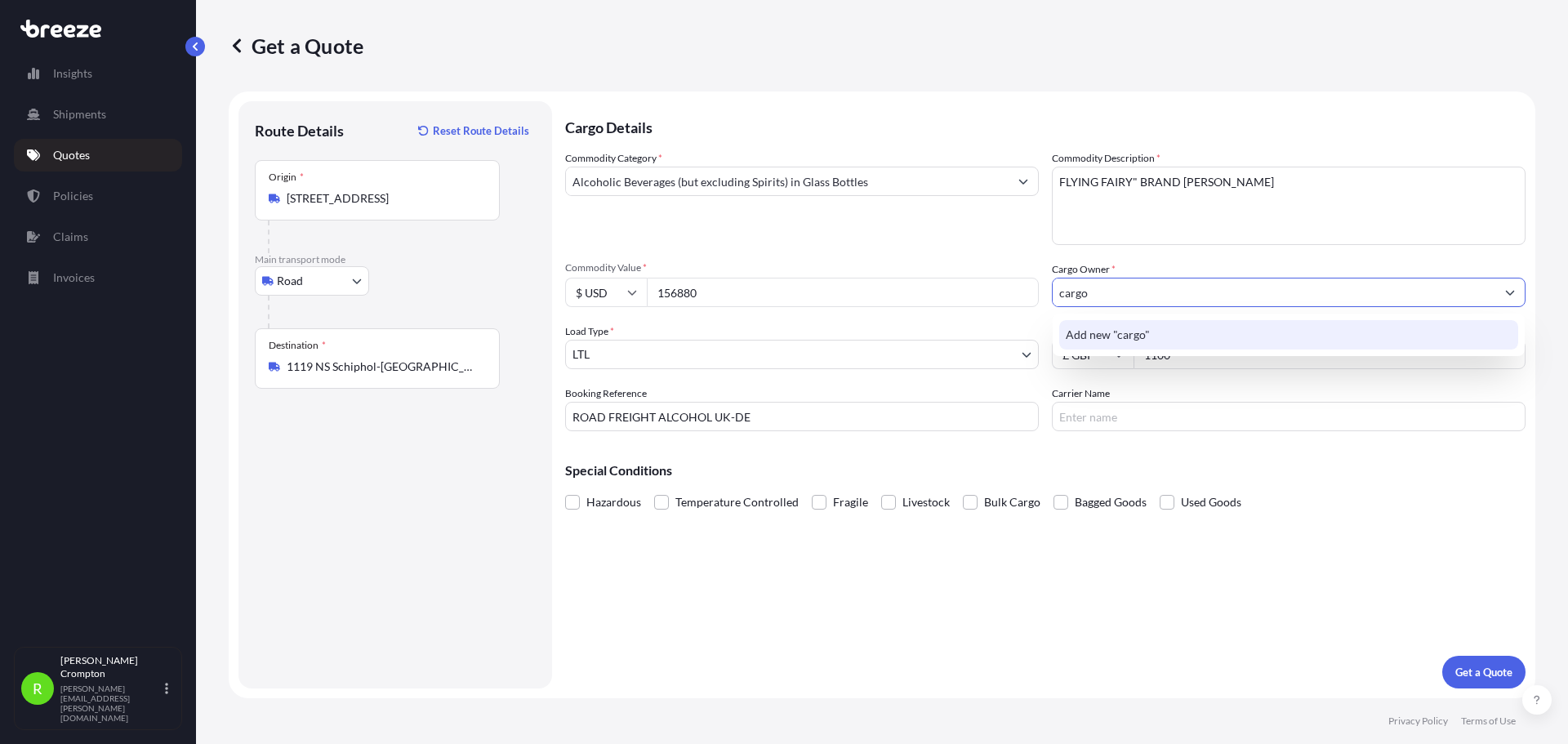
click at [1127, 339] on span "Add new "cargo"" at bounding box center [1108, 334] width 84 height 16
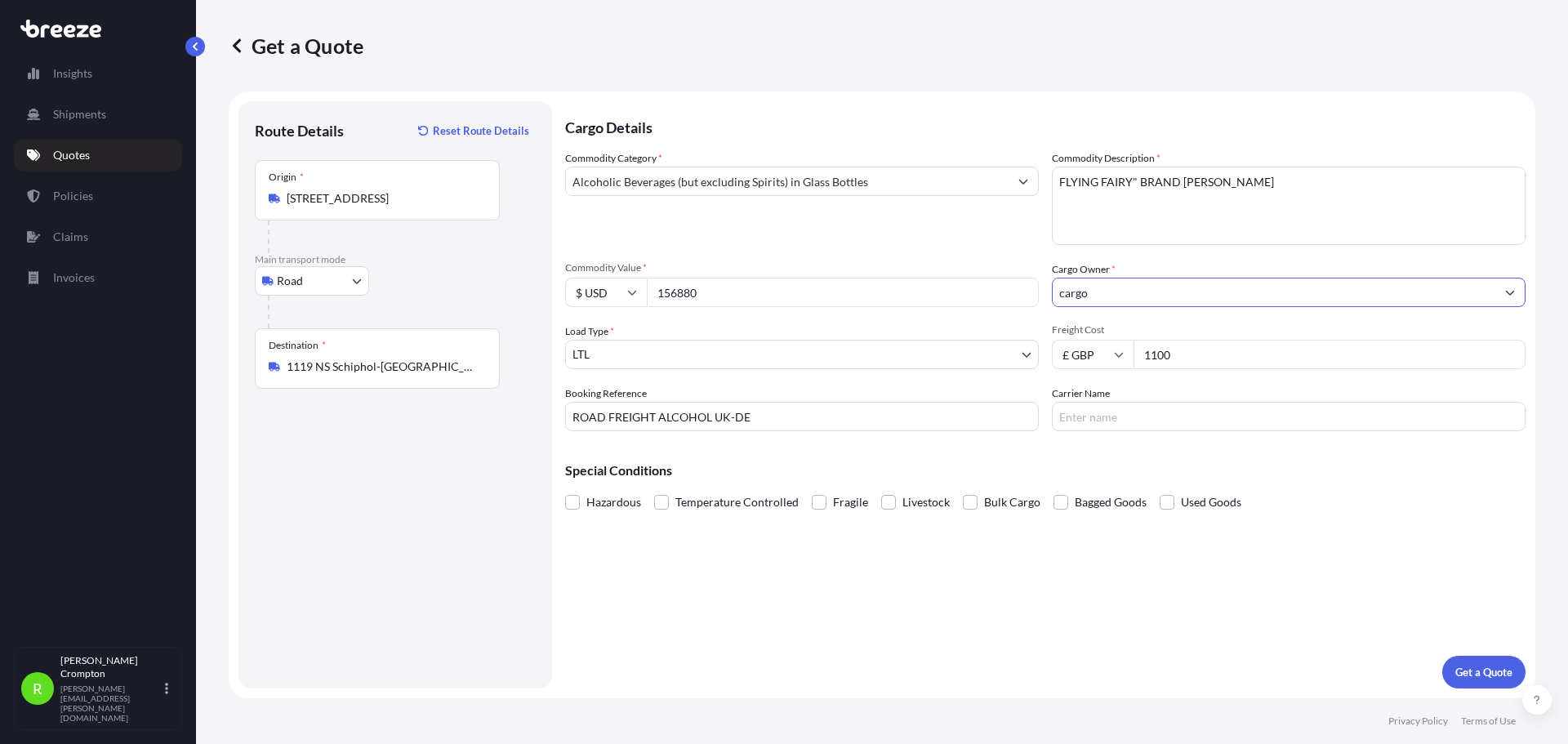
click at [1121, 291] on input "cargo" at bounding box center [1274, 292] width 443 height 30
type input "c"
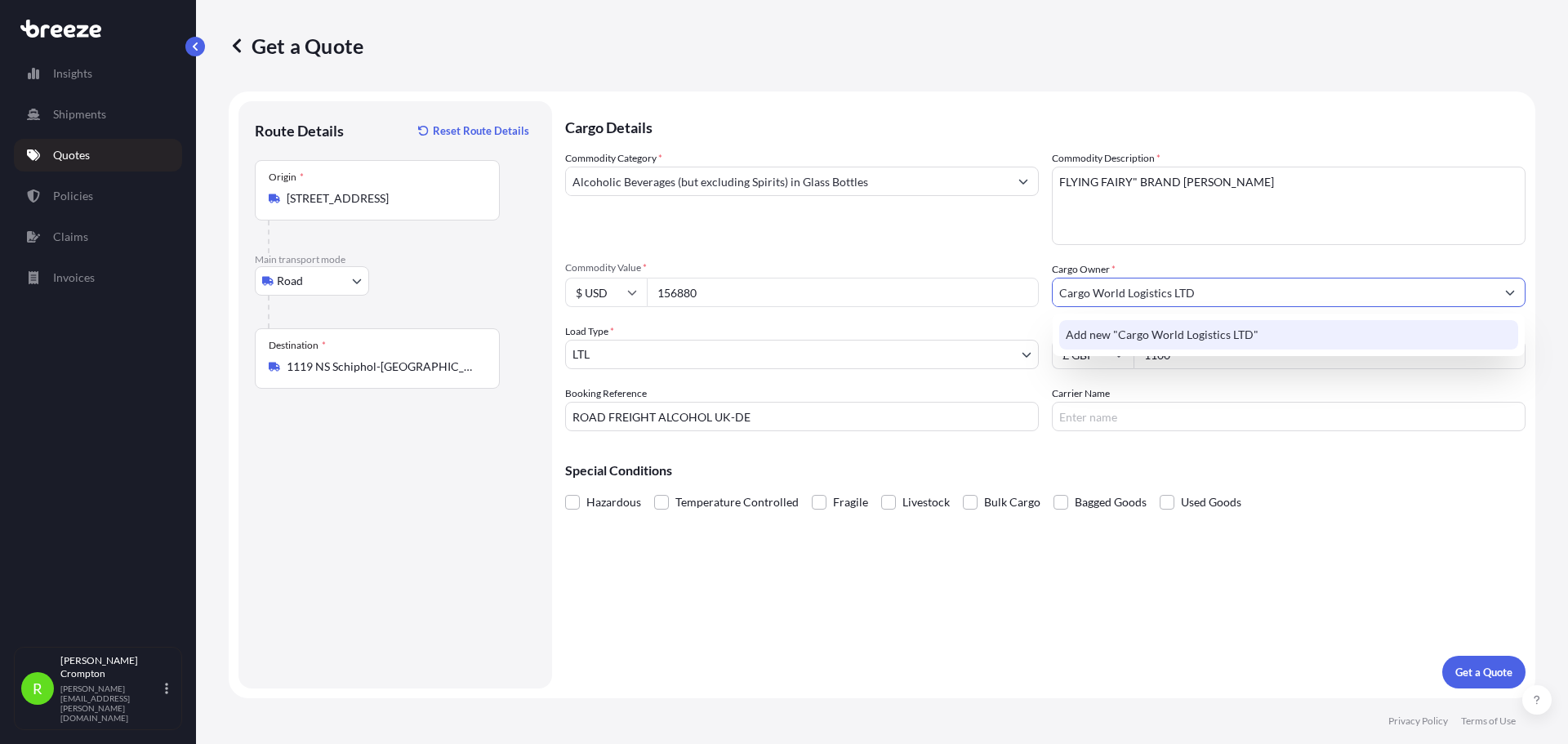
click at [1185, 334] on span "Add new "Cargo World Logistics LTD"" at bounding box center [1162, 334] width 193 height 16
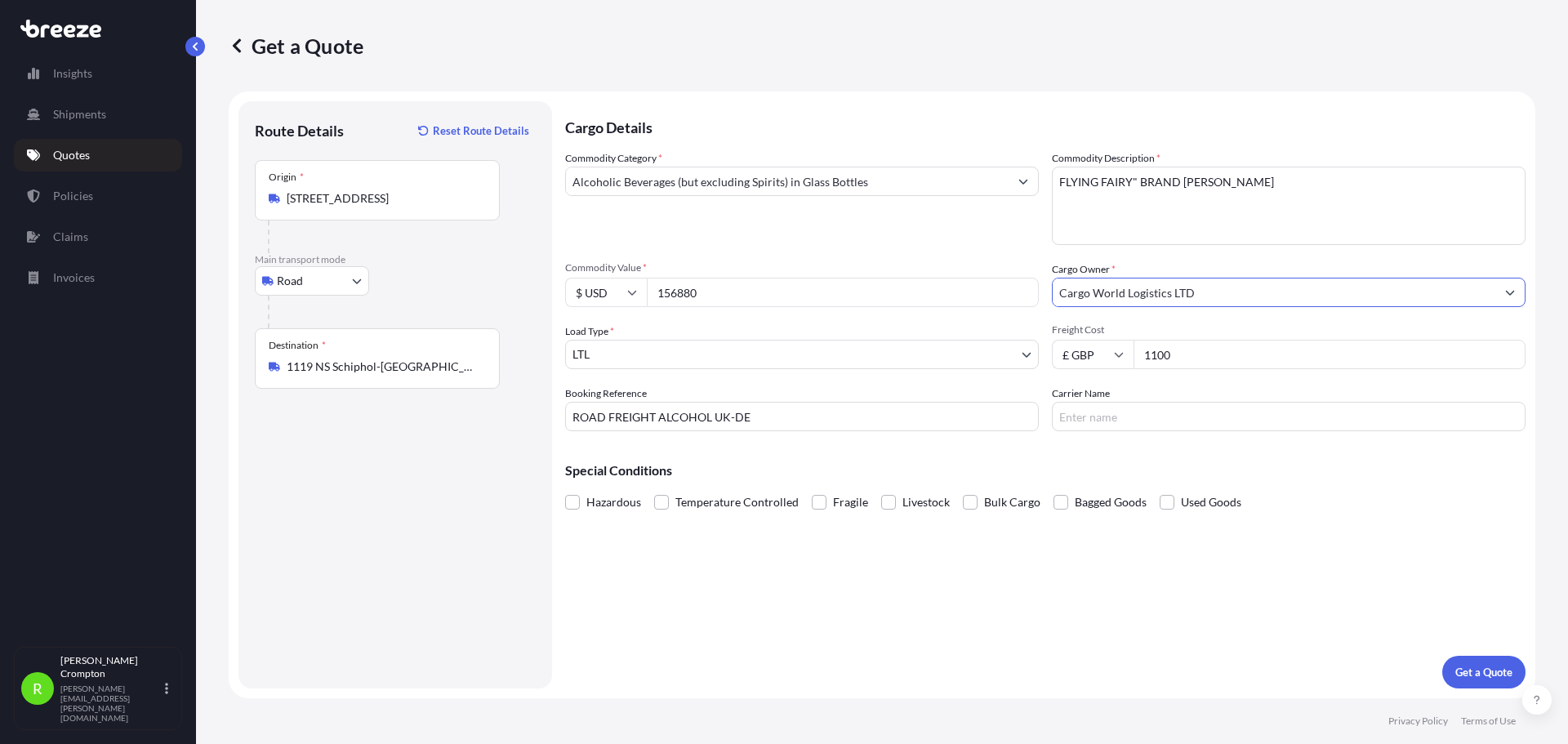
type input "Cargo World Logistics LTD"
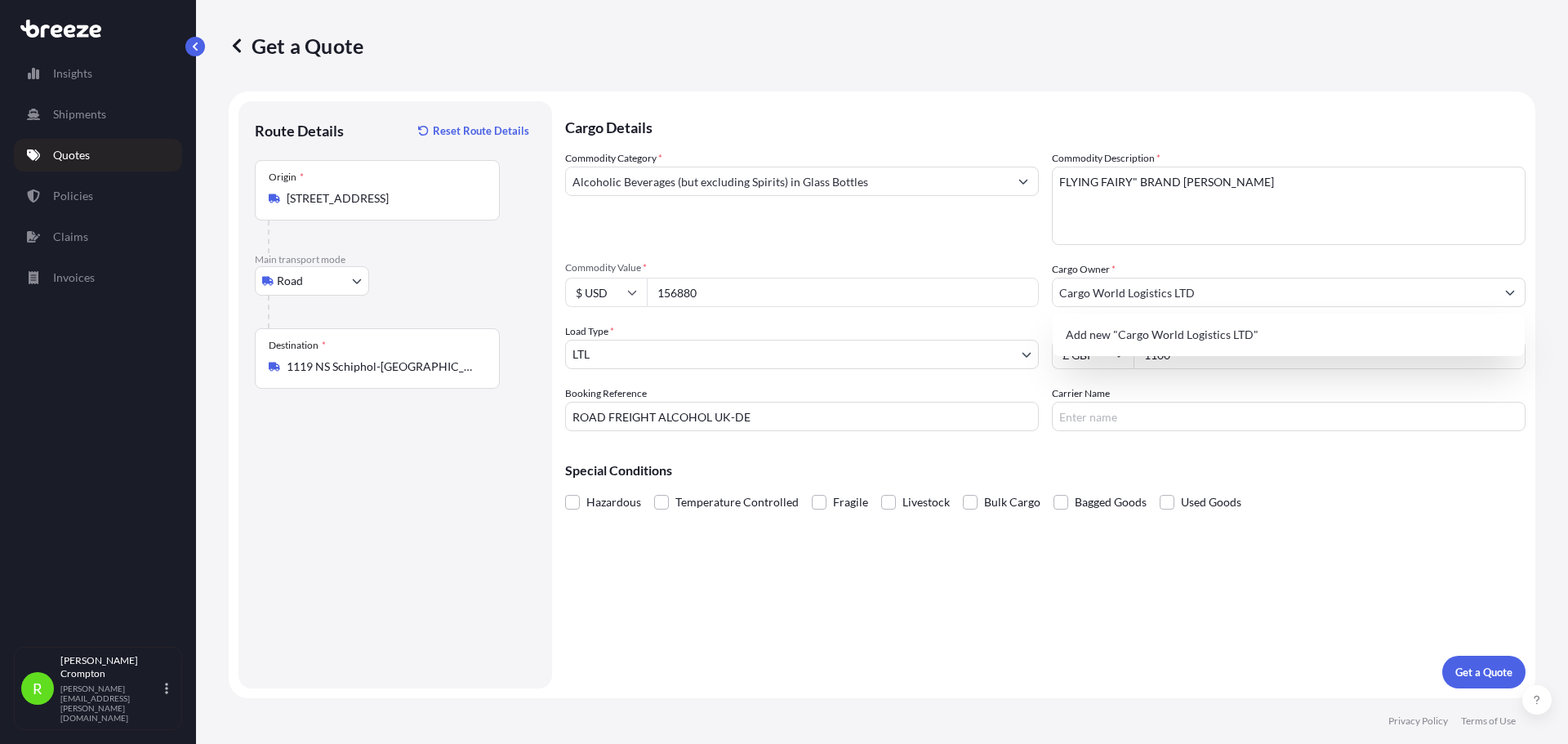
click at [1049, 261] on div "Commodity Category * Alcoholic Beverages (but excluding Spirits) in Glass Bottl…" at bounding box center [1045, 291] width 961 height 281
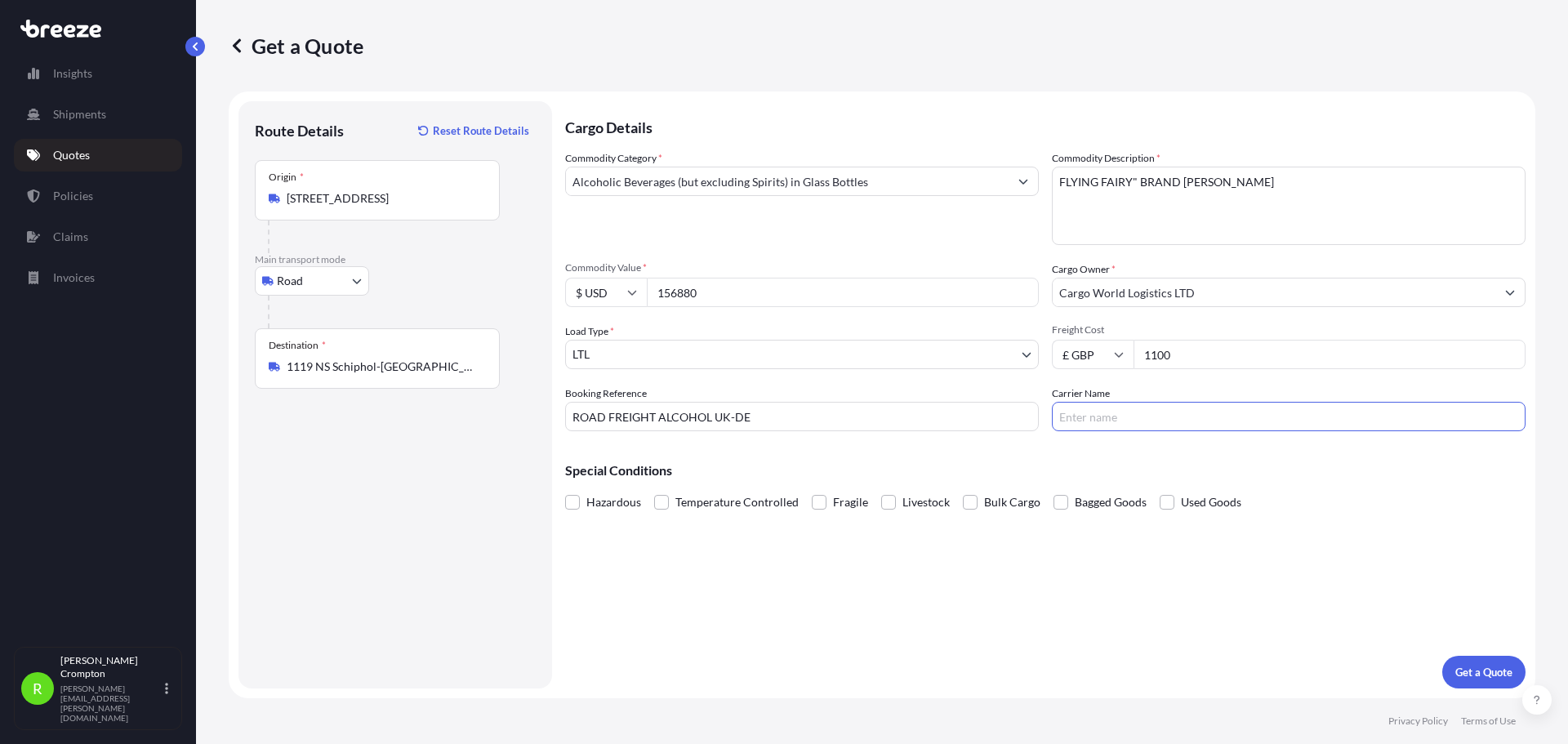
click at [1115, 418] on input "Carrier Name" at bounding box center [1288, 416] width 474 height 30
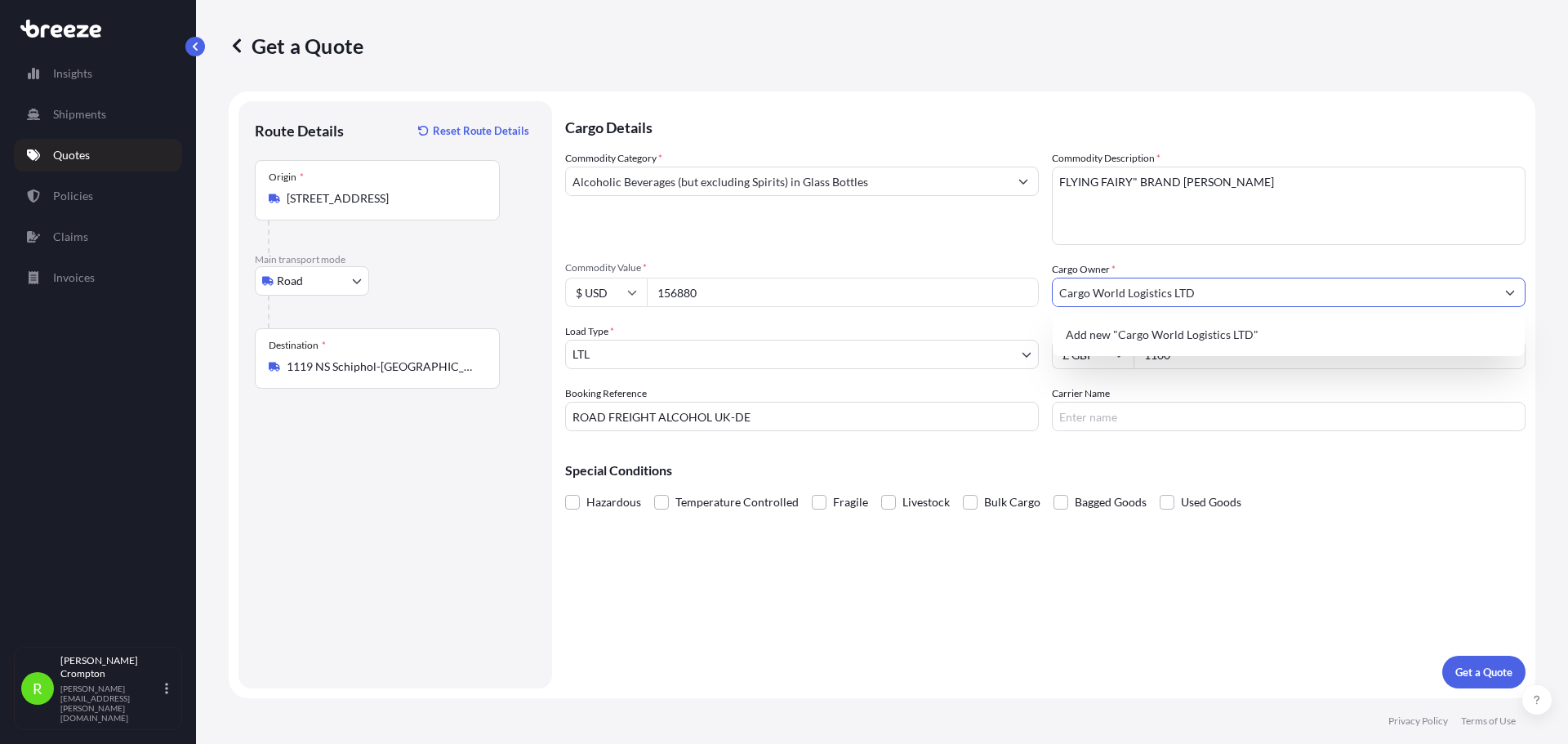
drag, startPoint x: 1200, startPoint y: 291, endPoint x: 1046, endPoint y: 287, distance: 154.1
click at [1046, 287] on div "Commodity Category * Alcoholic Beverages (but excluding Spirits) in Glass Bottl…" at bounding box center [1045, 291] width 961 height 281
click at [1073, 433] on div "Cargo Details Commodity Category * Alcoholic Beverages (but excluding Spirits) …" at bounding box center [1045, 394] width 961 height 587
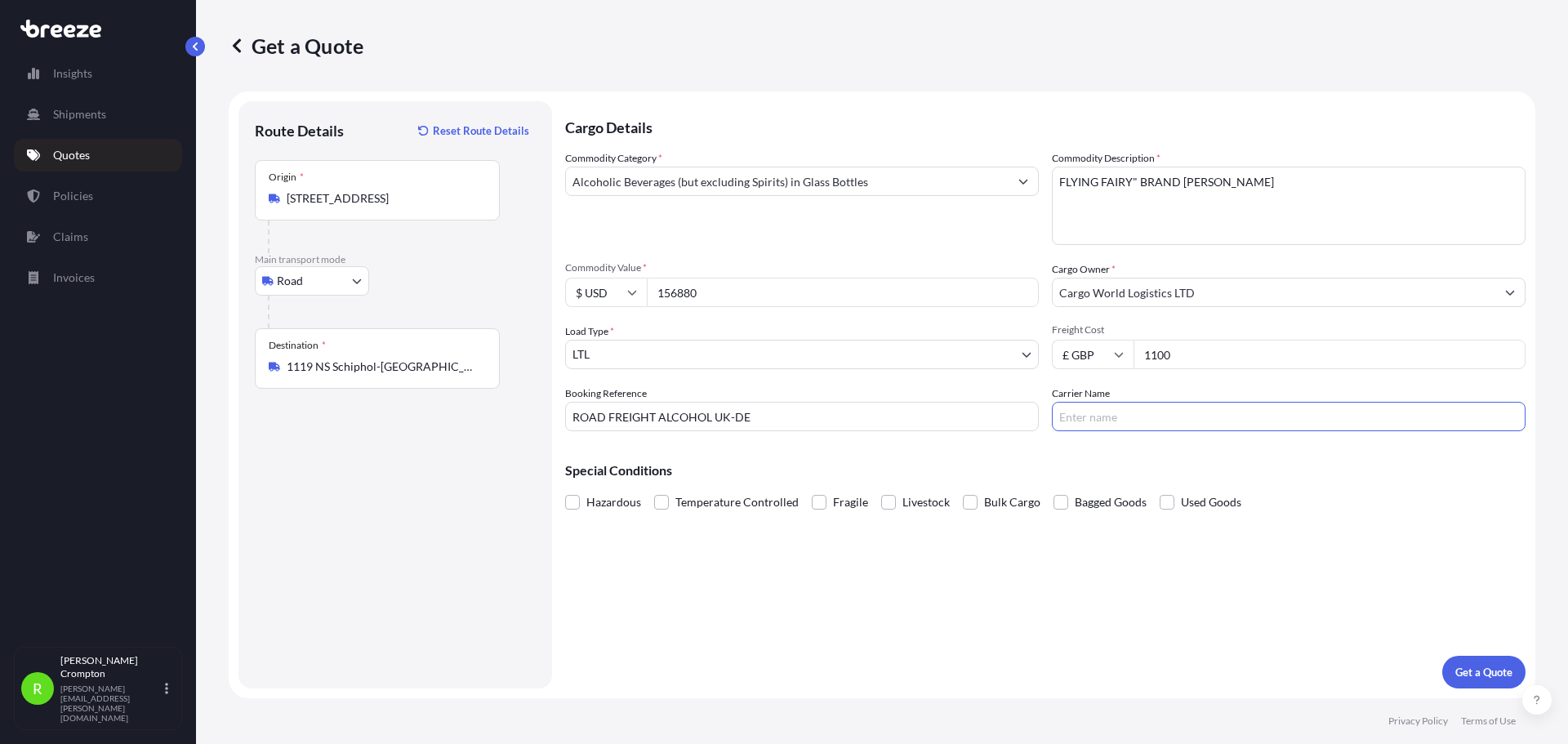
click at [1079, 426] on input "Carrier Name" at bounding box center [1288, 416] width 474 height 30
paste input "Cargo World Logistics LTD"
type input "Cargo World Logistics LTD"
click at [839, 500] on span "Fragile" at bounding box center [851, 502] width 35 height 24
click at [812, 490] on input "Fragile" at bounding box center [812, 490] width 0 height 0
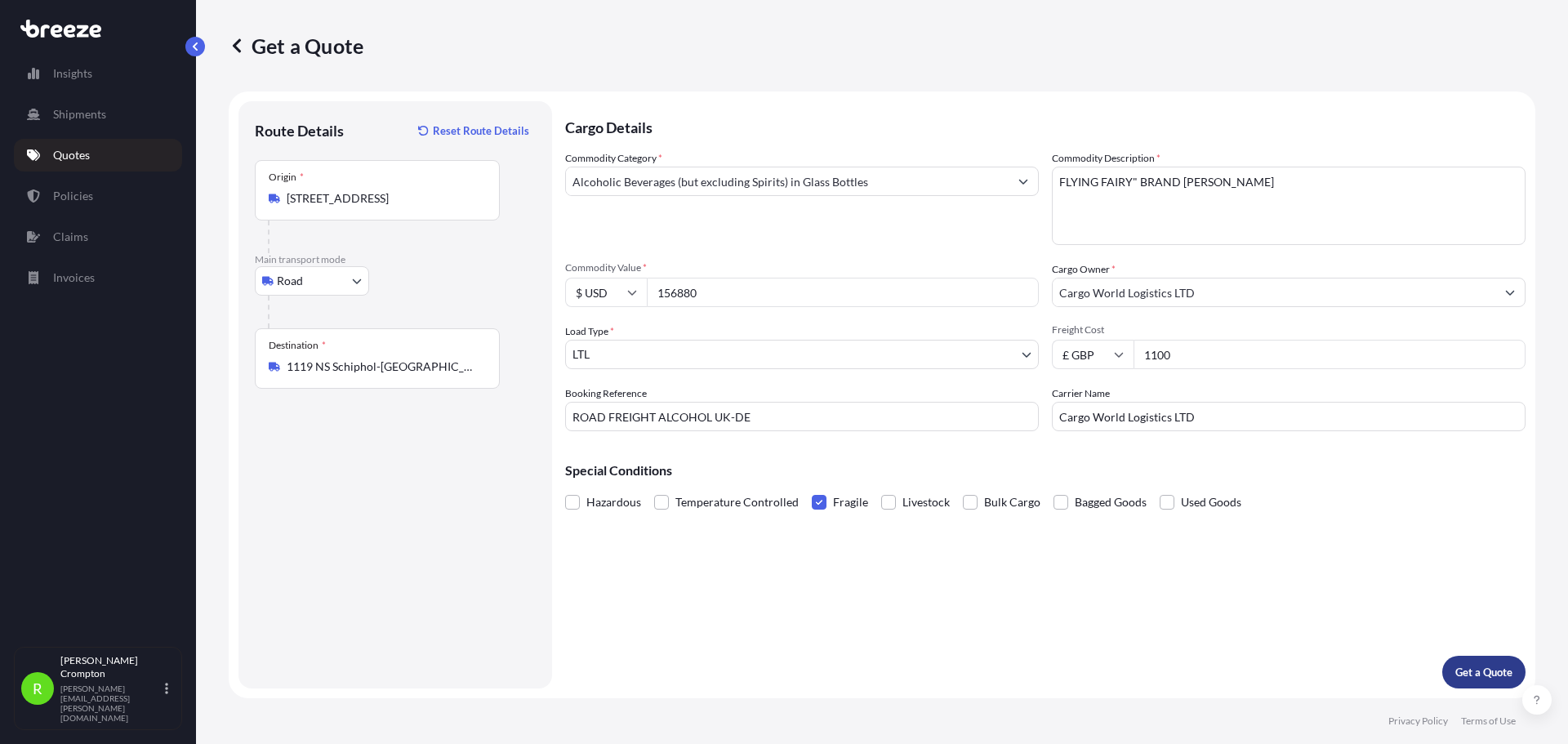
click at [1499, 672] on p "Get a Quote" at bounding box center [1484, 671] width 57 height 16
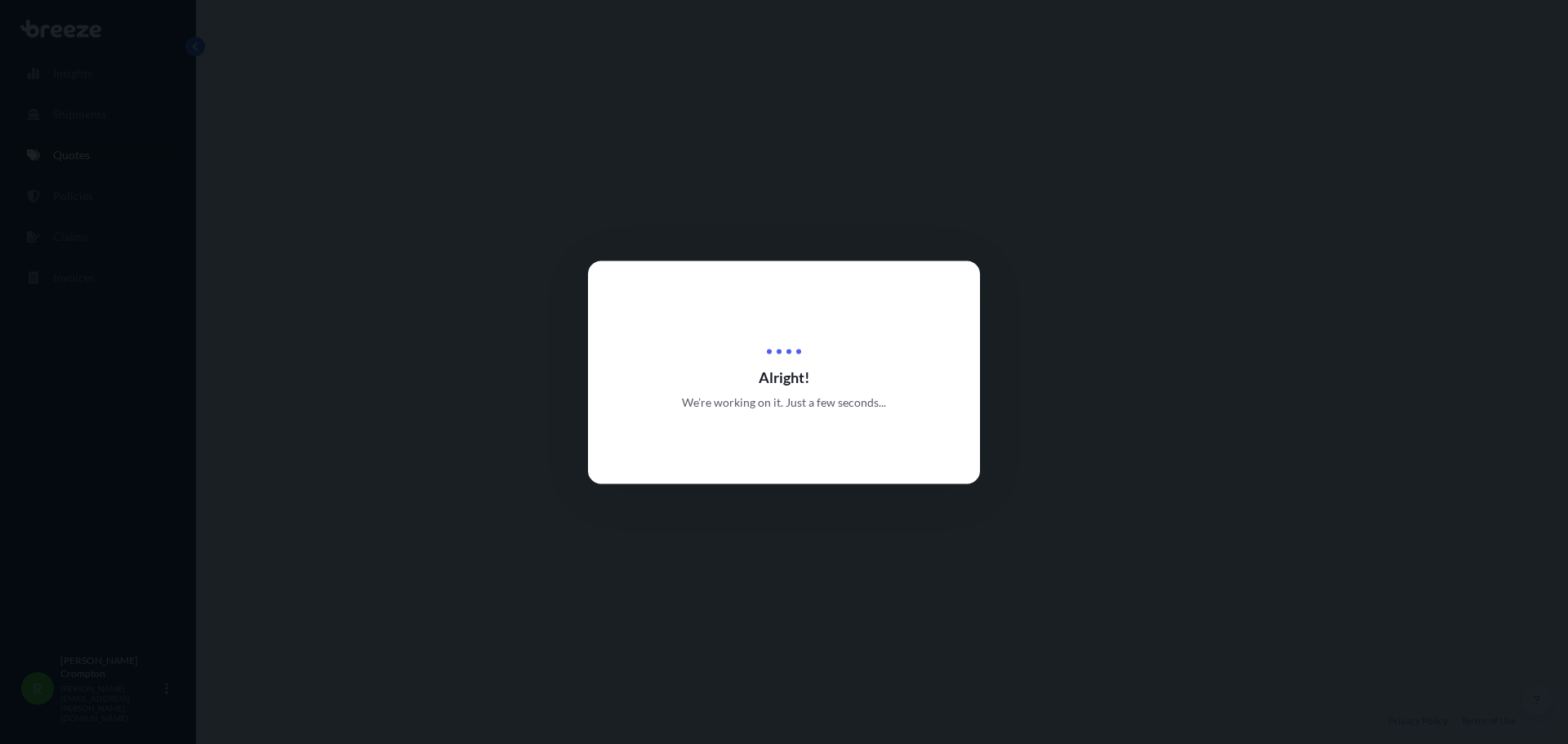
select select "Road"
select select "1"
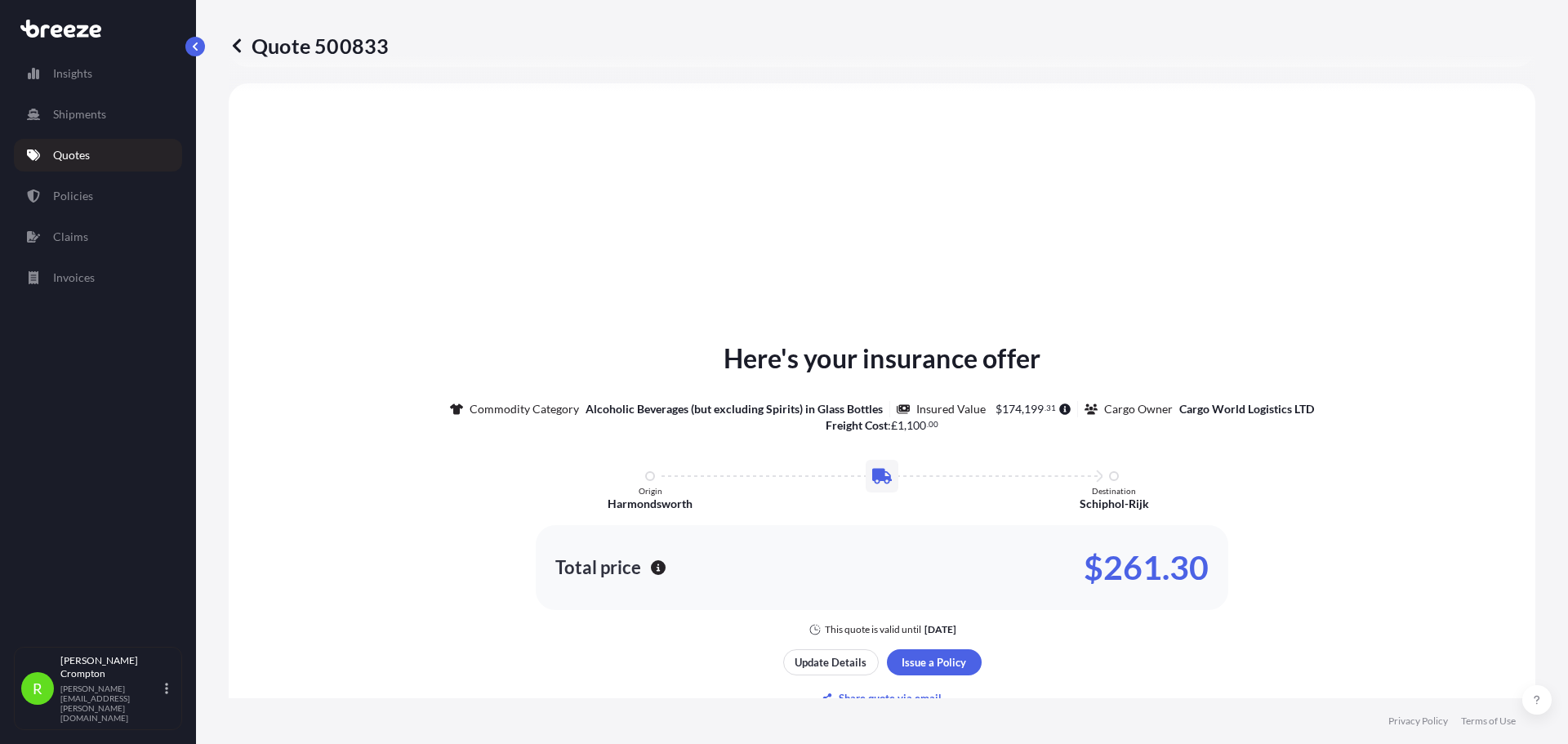
scroll to position [491, 0]
click at [816, 655] on p "Update Details" at bounding box center [830, 660] width 72 height 16
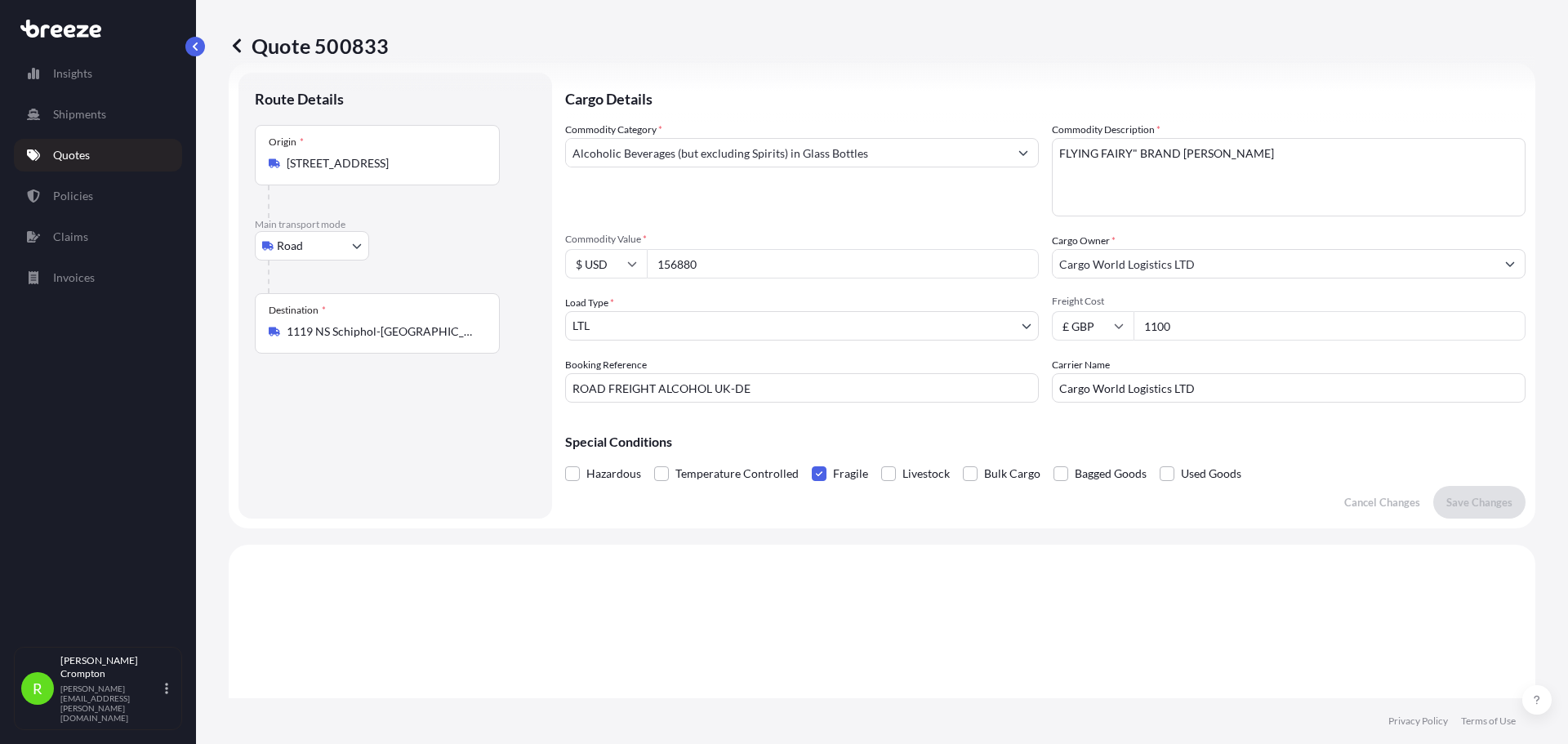
scroll to position [26, 0]
click at [746, 154] on input "Alcoholic Beverages (but excluding Spirits) in Glass Bottles" at bounding box center [787, 155] width 443 height 30
drag, startPoint x: 920, startPoint y: 152, endPoint x: 371, endPoint y: 167, distance: 549.2
click at [371, 167] on form "Route Details Place of loading Road Road Rail Origin * [GEOGRAPHIC_DATA], [GEOG…" at bounding box center [882, 297] width 1307 height 465
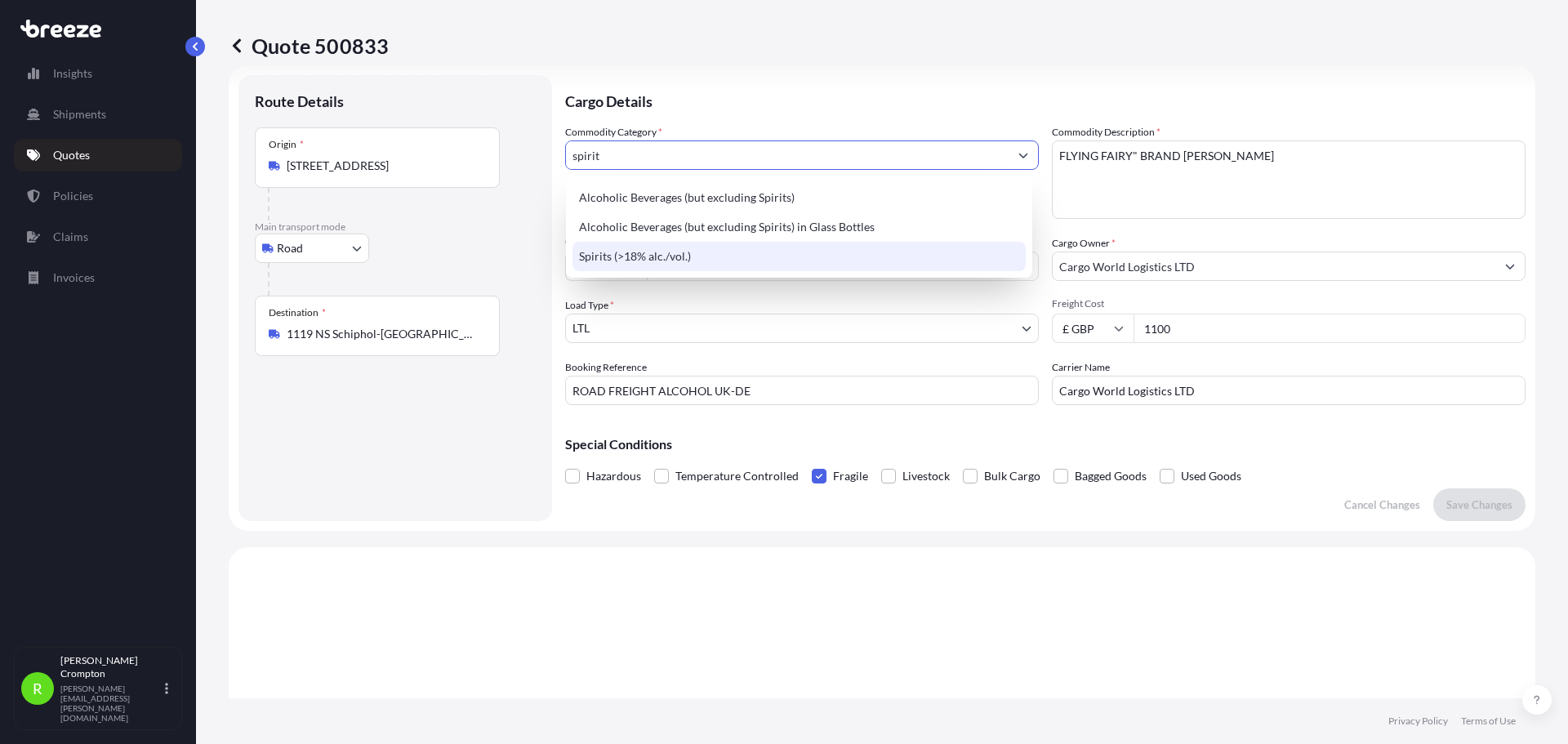
click at [631, 255] on div "Spirits (>18% alc./vol.)" at bounding box center [799, 256] width 453 height 30
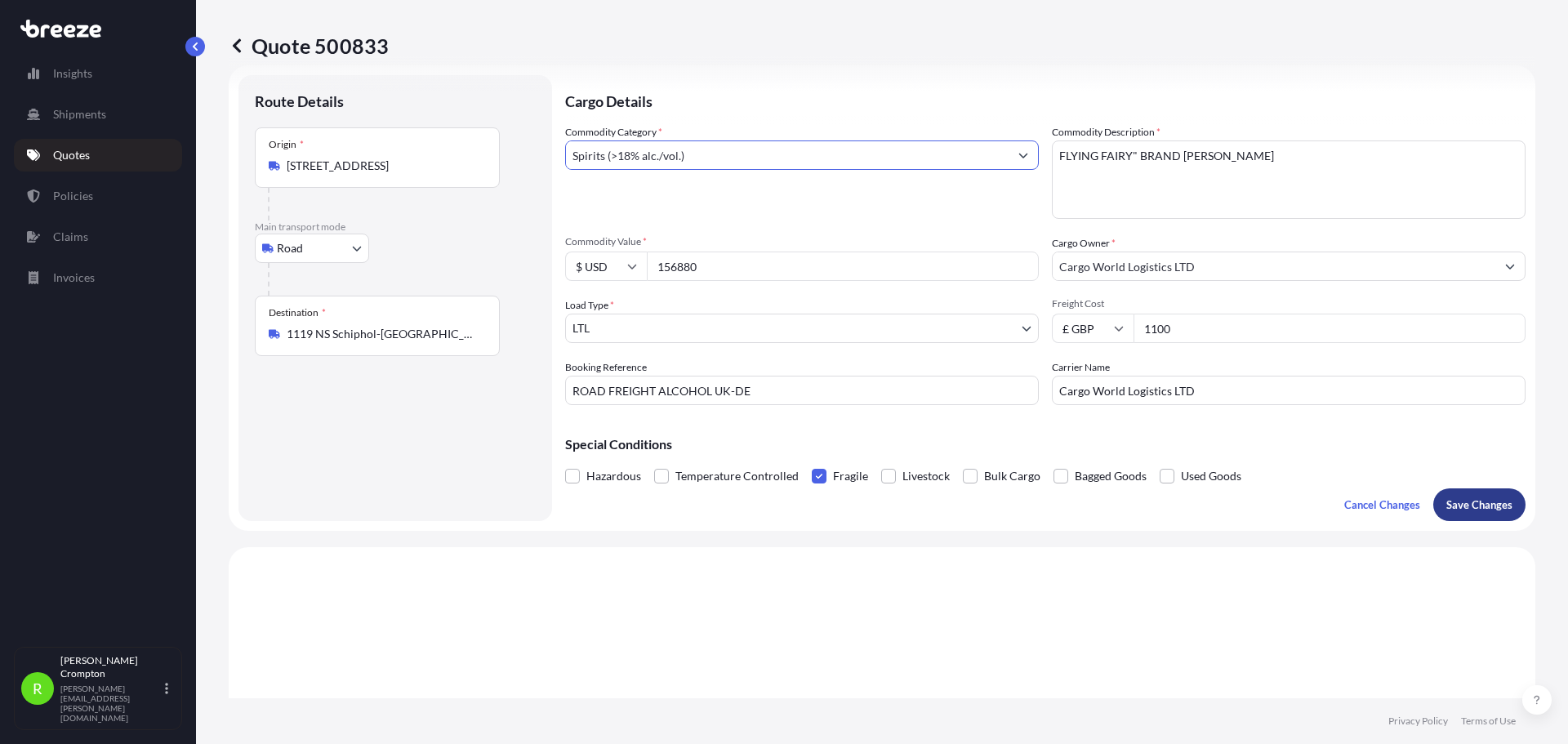
type input "Spirits (>18% alc./vol.)"
click at [1451, 502] on p "Save Changes" at bounding box center [1479, 504] width 66 height 16
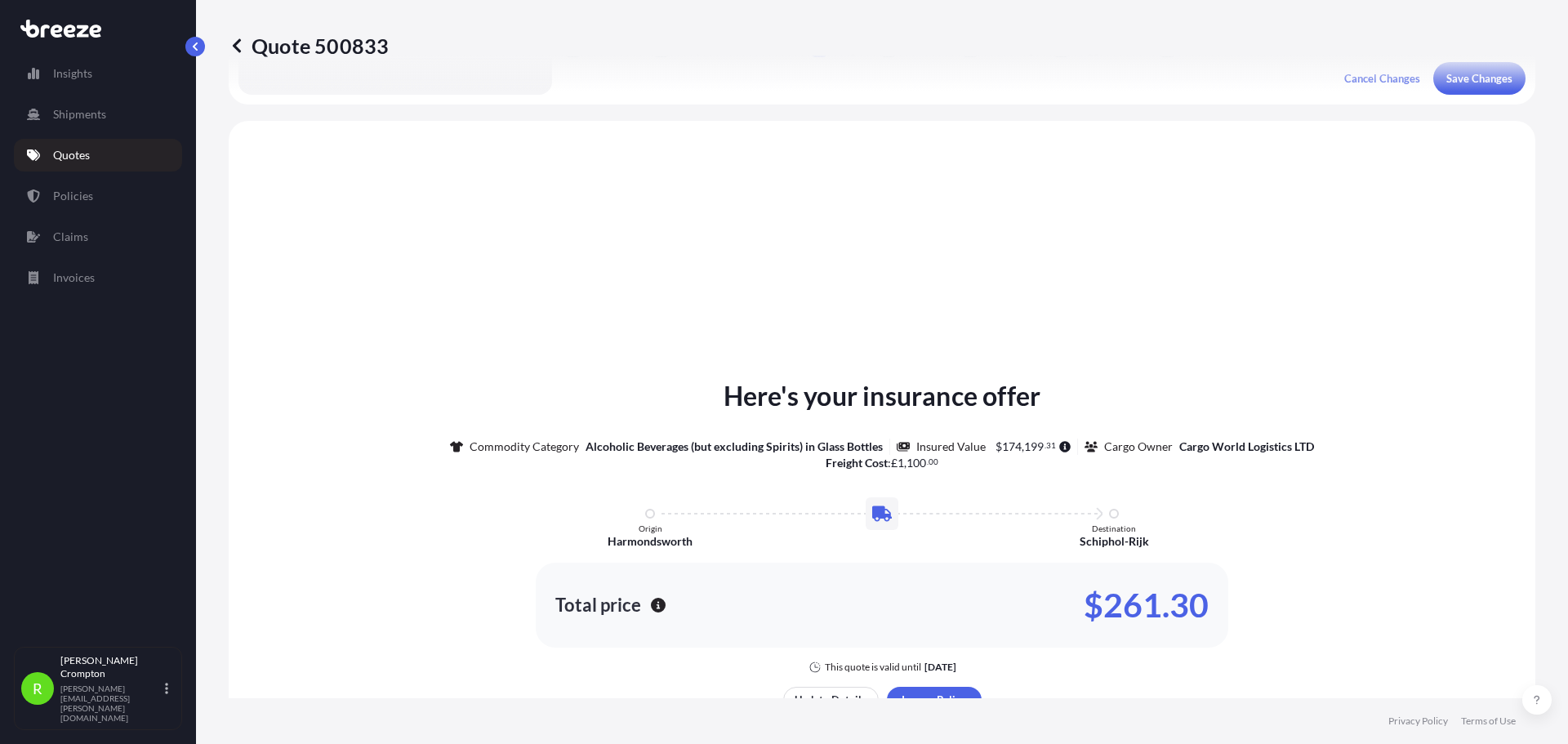
scroll to position [491, 0]
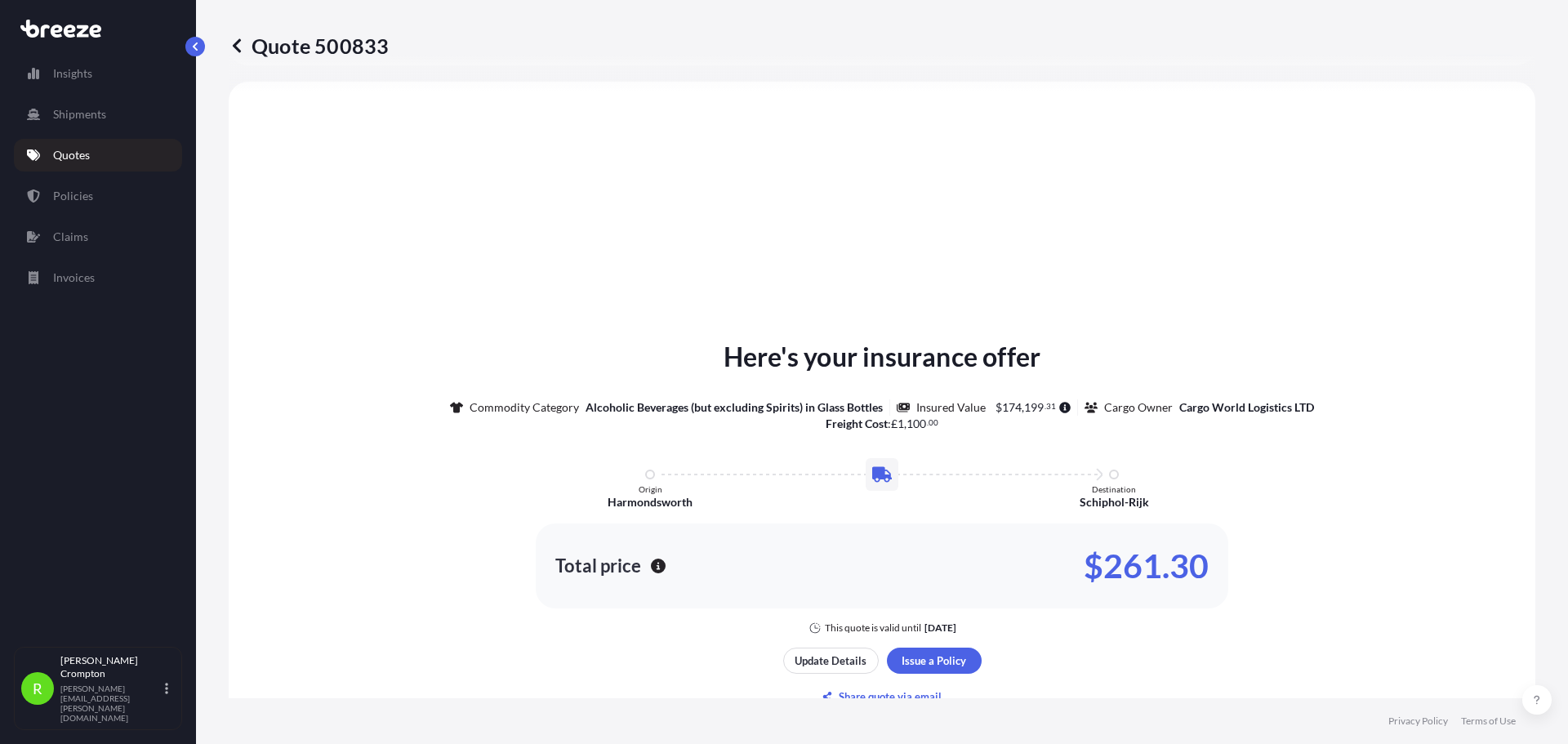
select select "Road"
select select "1"
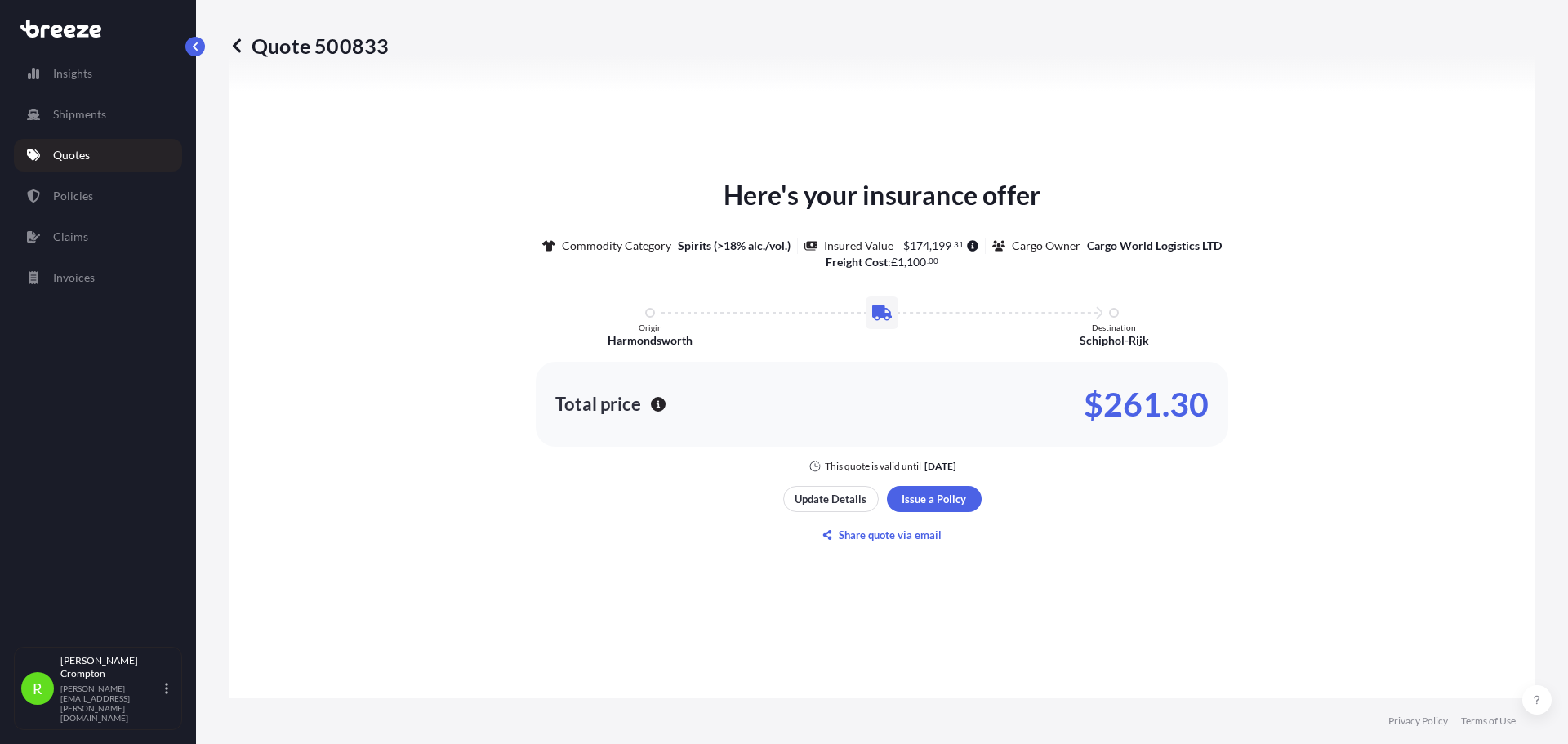
scroll to position [828, 0]
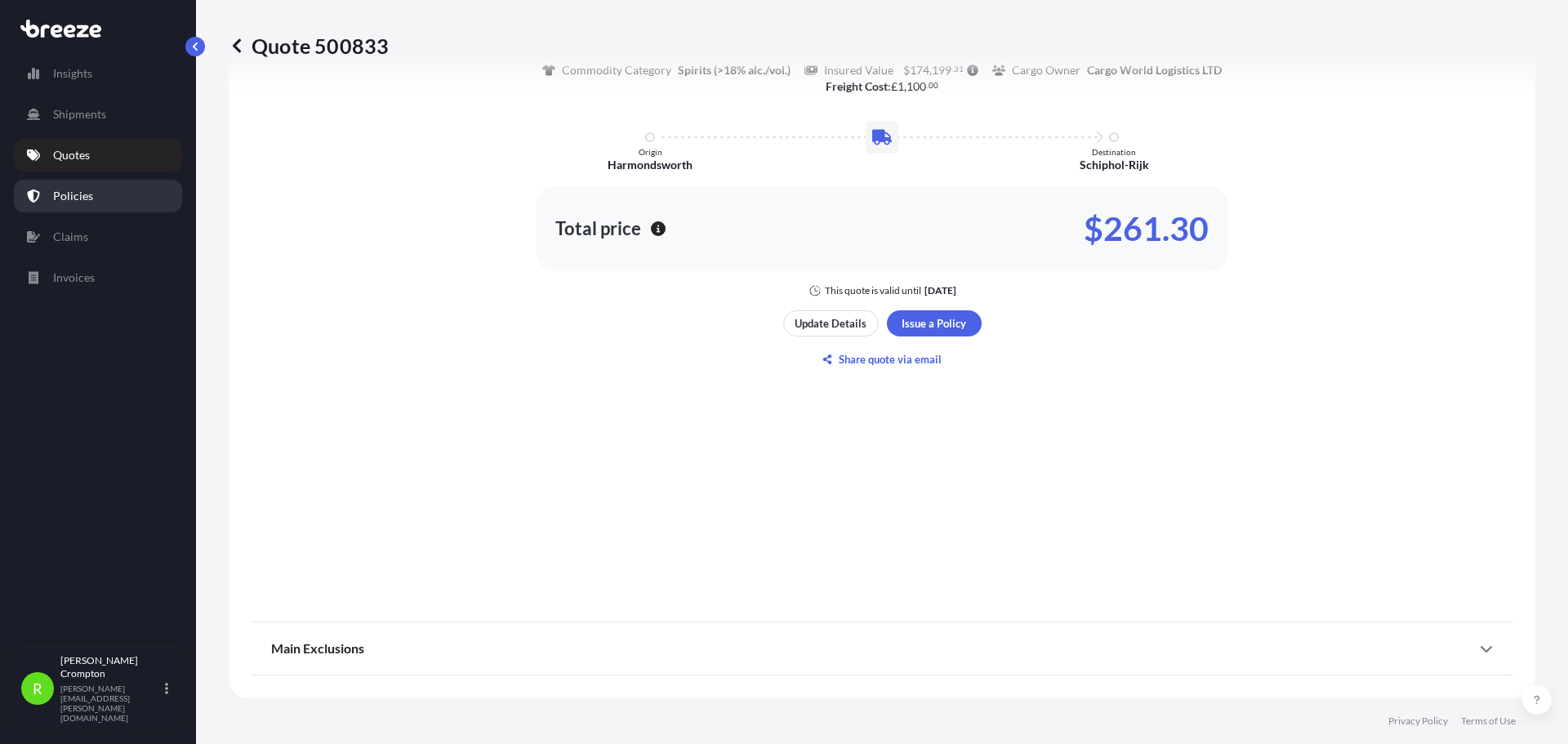
click at [73, 195] on p "Policies" at bounding box center [73, 195] width 40 height 16
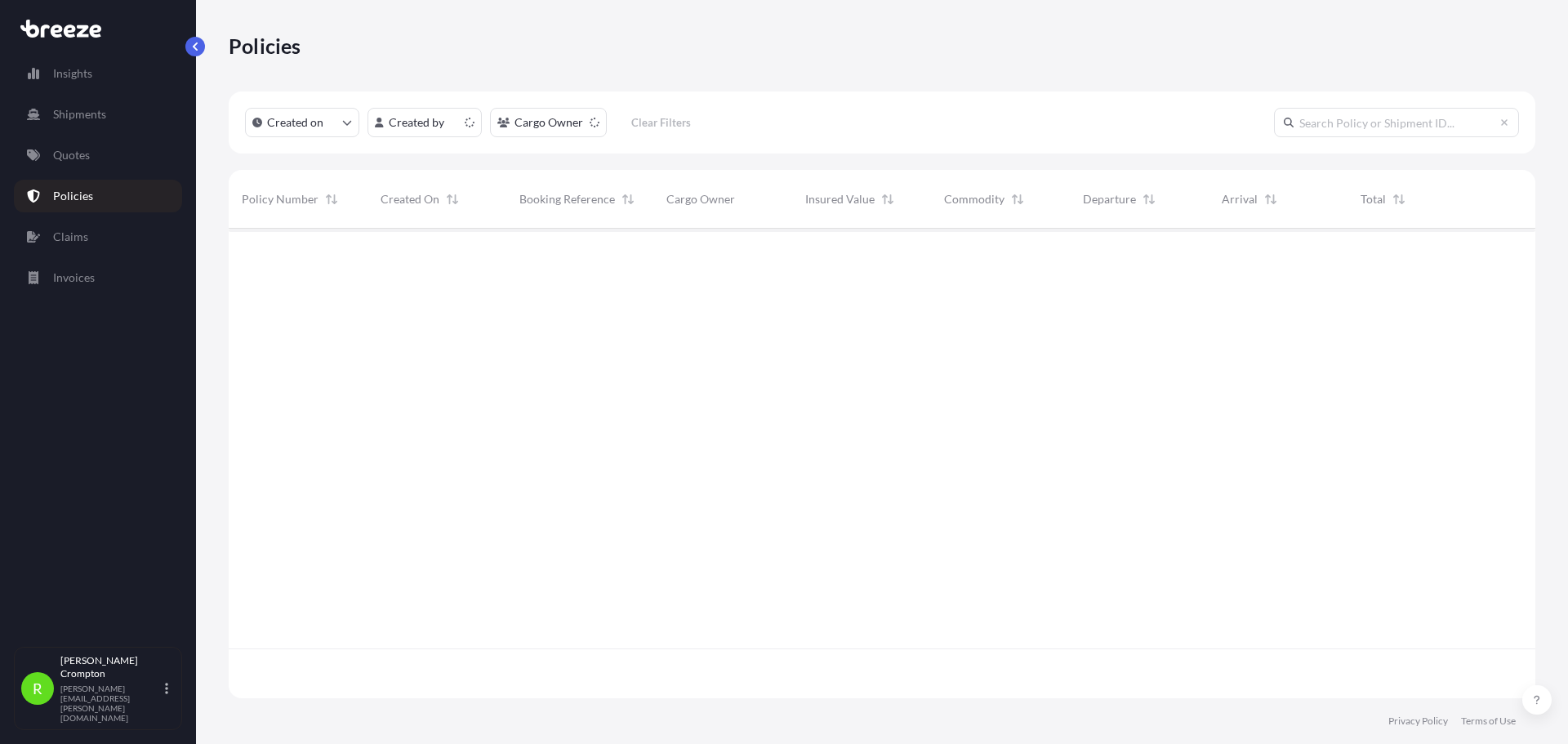
scroll to position [466, 1294]
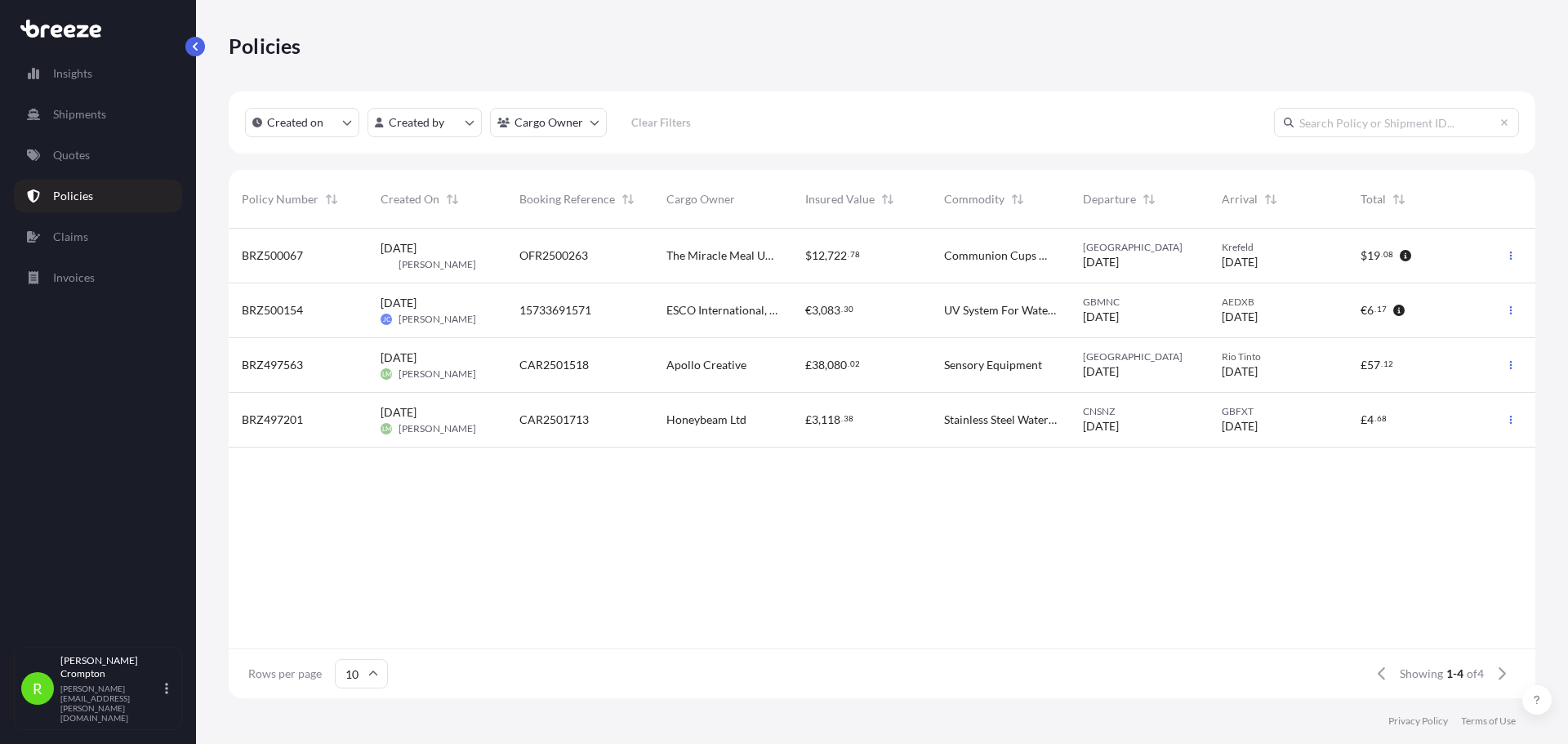
click at [65, 85] on link "Insights" at bounding box center [97, 73] width 168 height 33
select select "2025"
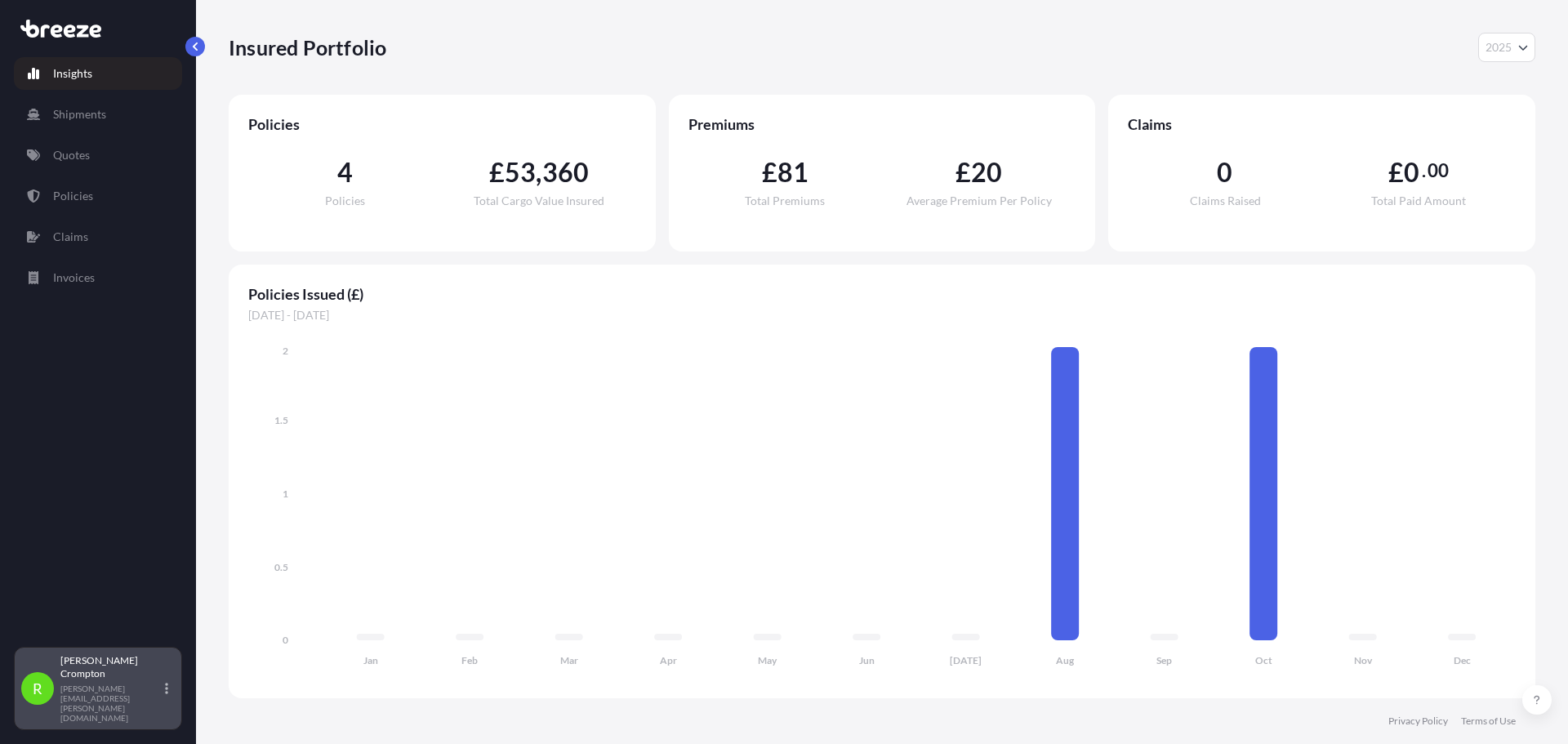
click at [175, 705] on div "R [PERSON_NAME] [PERSON_NAME][EMAIL_ADDRESS][PERSON_NAME][DOMAIN_NAME]" at bounding box center [97, 688] width 168 height 84
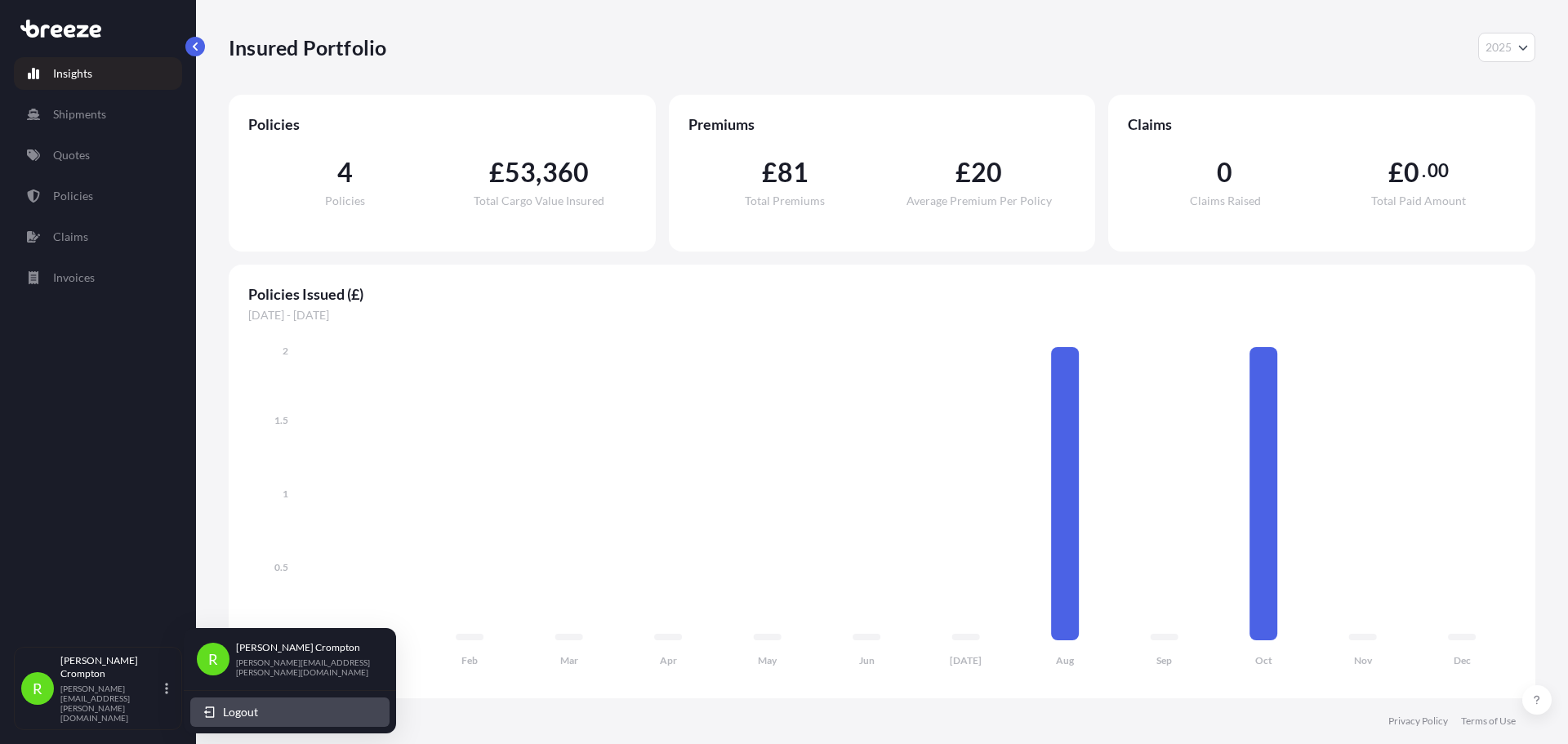
click at [222, 706] on button "Logout" at bounding box center [290, 711] width 199 height 30
